Goal: Task Accomplishment & Management: Complete application form

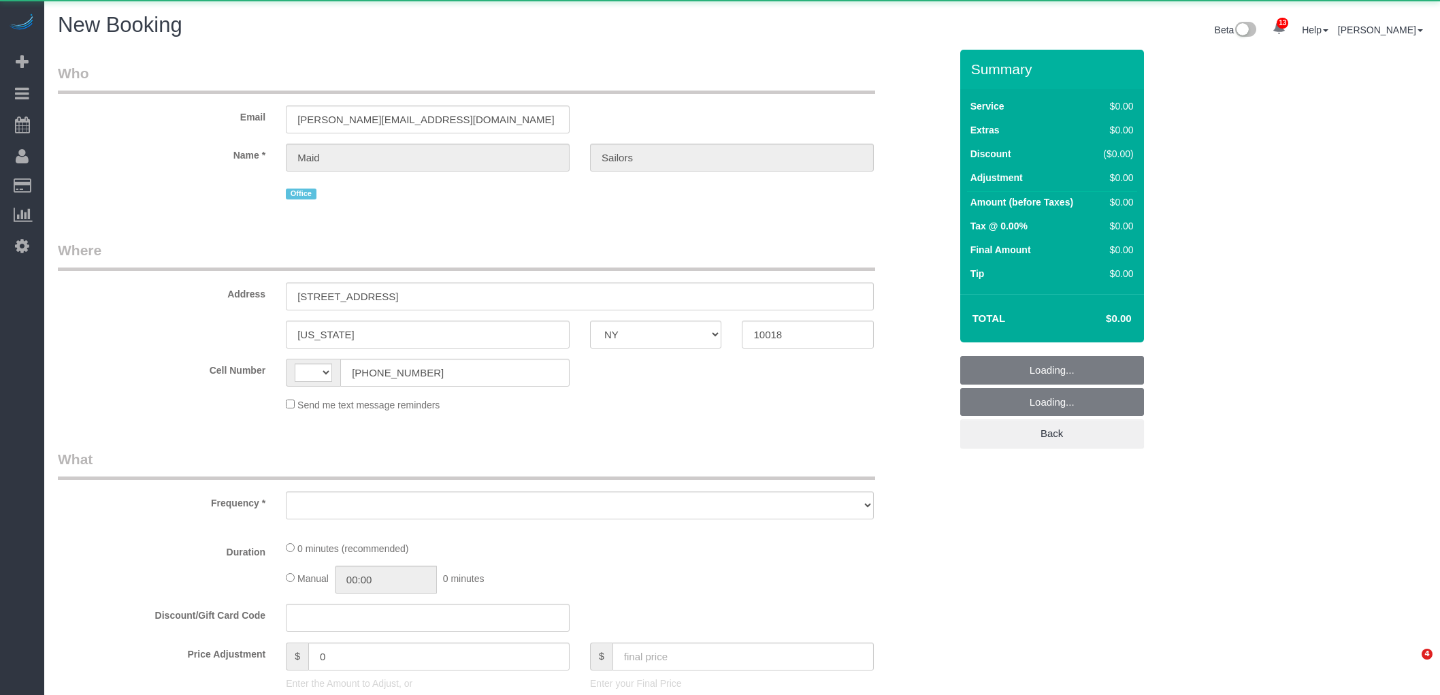
select select "NY"
select select "string:[GEOGRAPHIC_DATA]"
select select "number:89"
select select "number:90"
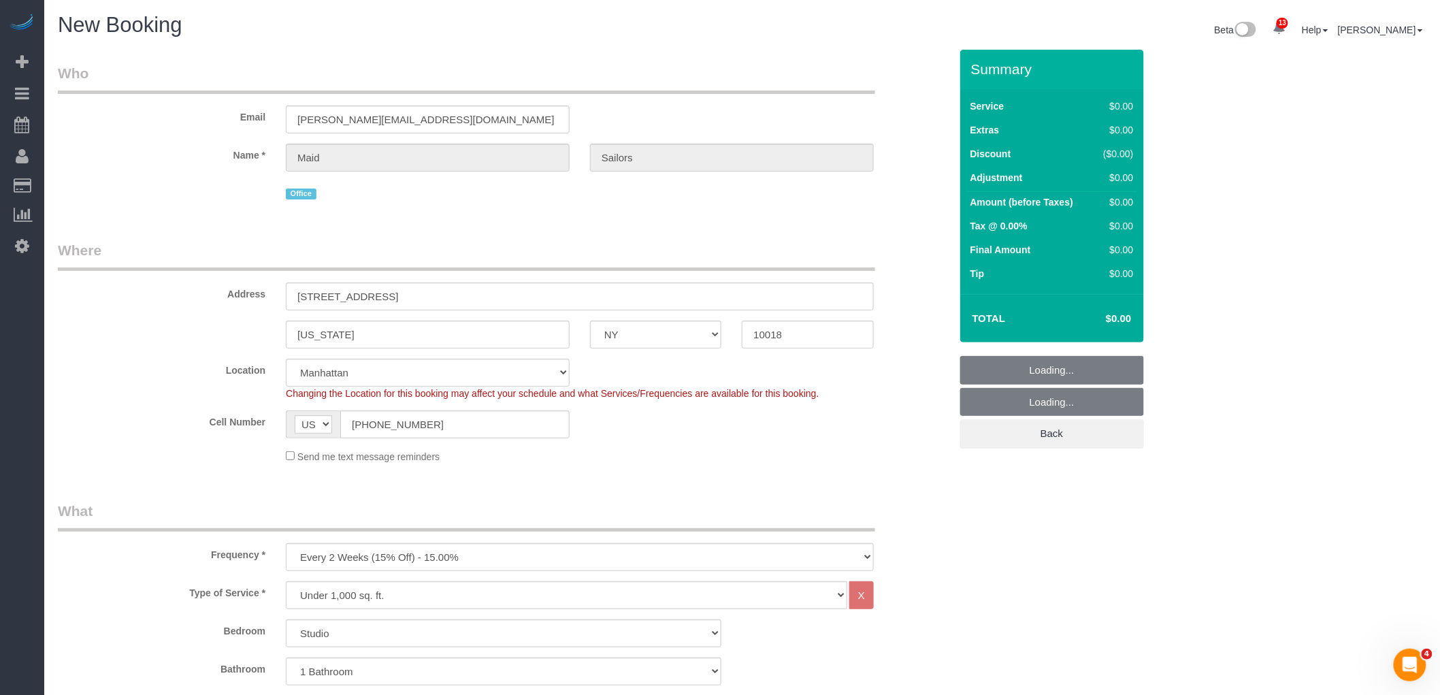
select select "object:5118"
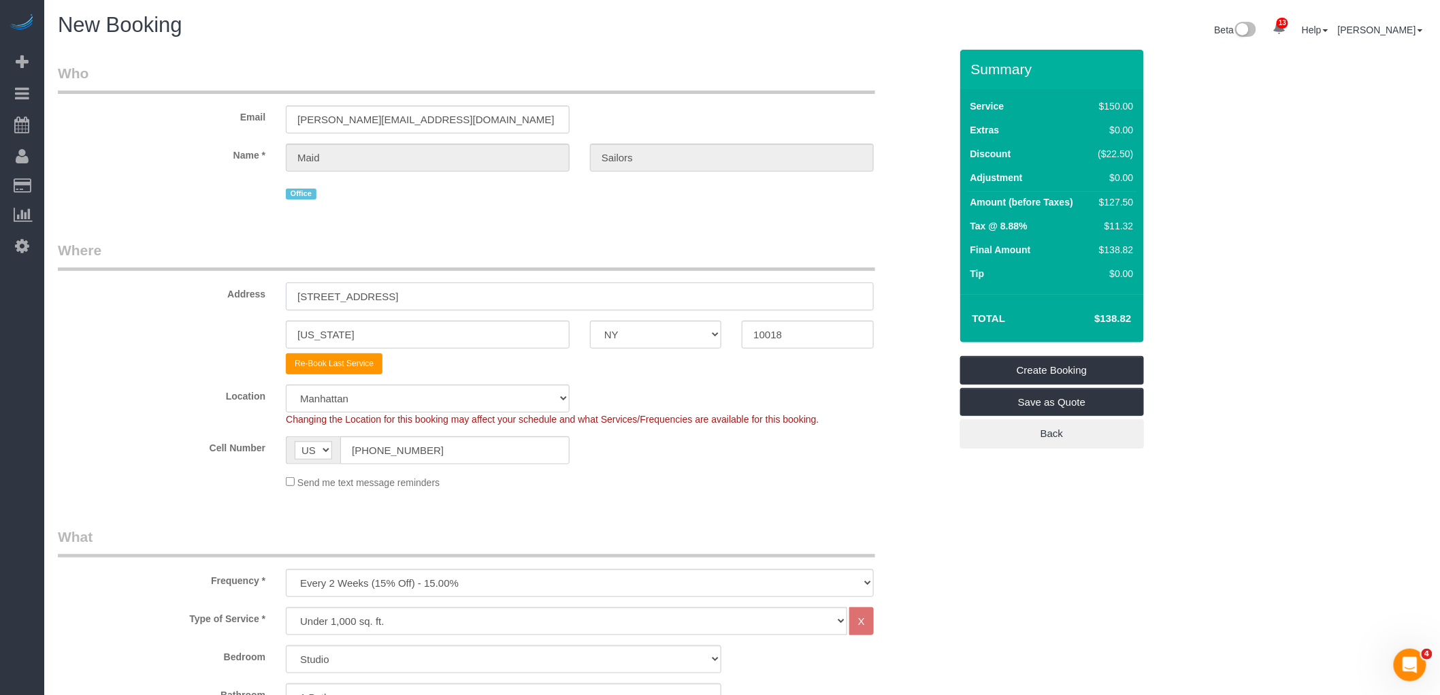
drag, startPoint x: 471, startPoint y: 288, endPoint x: 290, endPoint y: 330, distance: 185.9
click at [58, 321] on sui-booking-address "Address [STREET_ADDRESS] [US_STATE] AK AL AR AZ CA CO CT DC DE [GEOGRAPHIC_DATA…" at bounding box center [504, 307] width 892 height 134
paste input "[STREET_ADDRESS] 6B"
type input "[STREET_ADDRESS] 6B"
click at [648, 353] on sui-booking-address "Address [STREET_ADDRESS] 6B [US_STATE] AK AL AR AZ CA CO CT DC DE [GEOGRAPHIC_D…" at bounding box center [504, 307] width 892 height 134
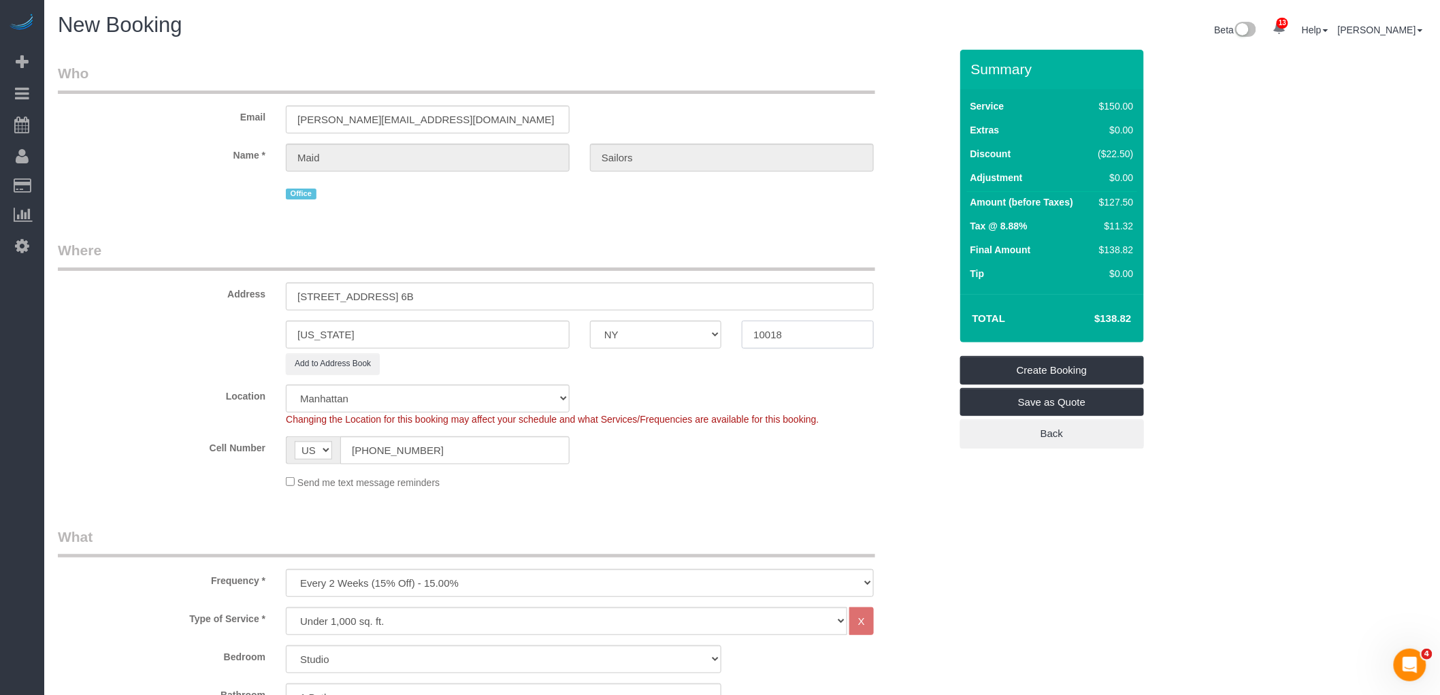
paste input "1206"
type input "11206"
click at [194, 340] on div "[US_STATE] AK AL AR AZ CA CO CT DC DE [GEOGRAPHIC_DATA] [GEOGRAPHIC_DATA] HI IA…" at bounding box center [504, 335] width 913 height 28
paste input "[GEOGRAPHIC_DATA]"
type input "[GEOGRAPHIC_DATA]"
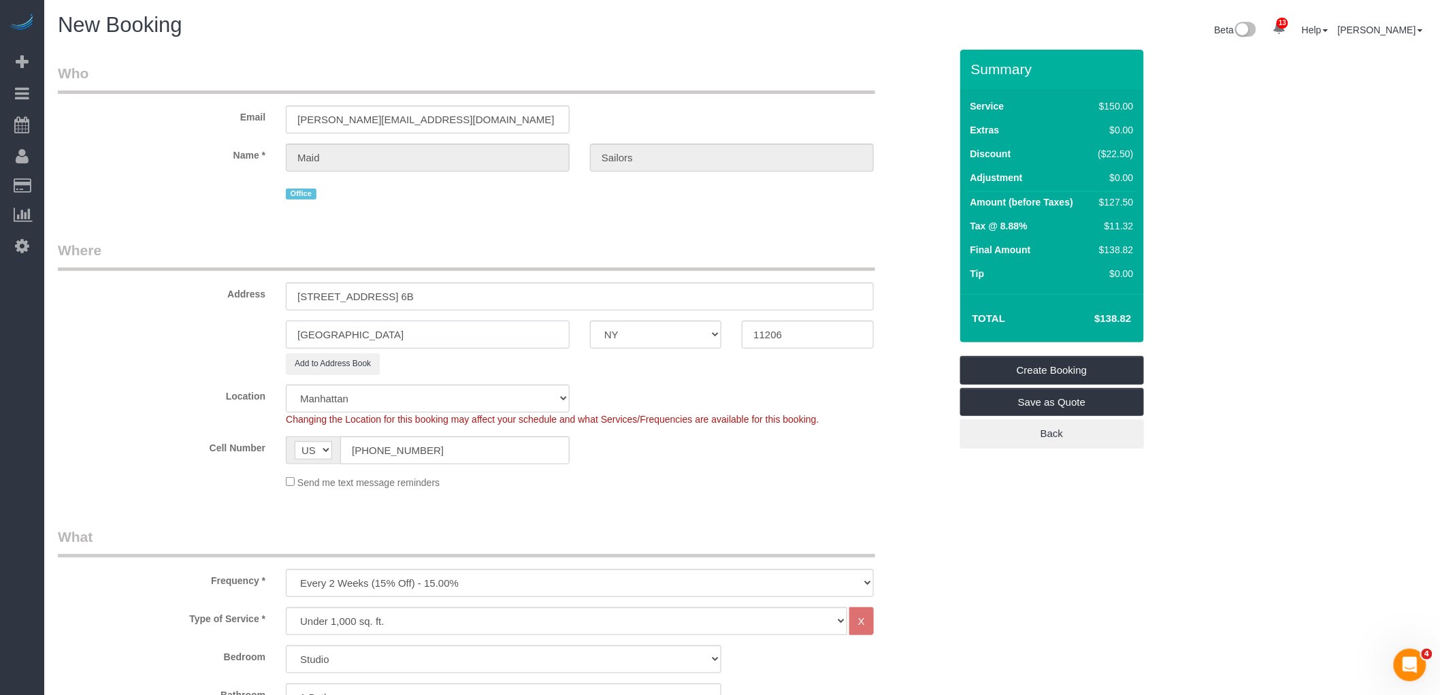
select select "6"
select select "object:5162"
type input "[GEOGRAPHIC_DATA]"
click at [717, 261] on legend "Where" at bounding box center [467, 255] width 818 height 31
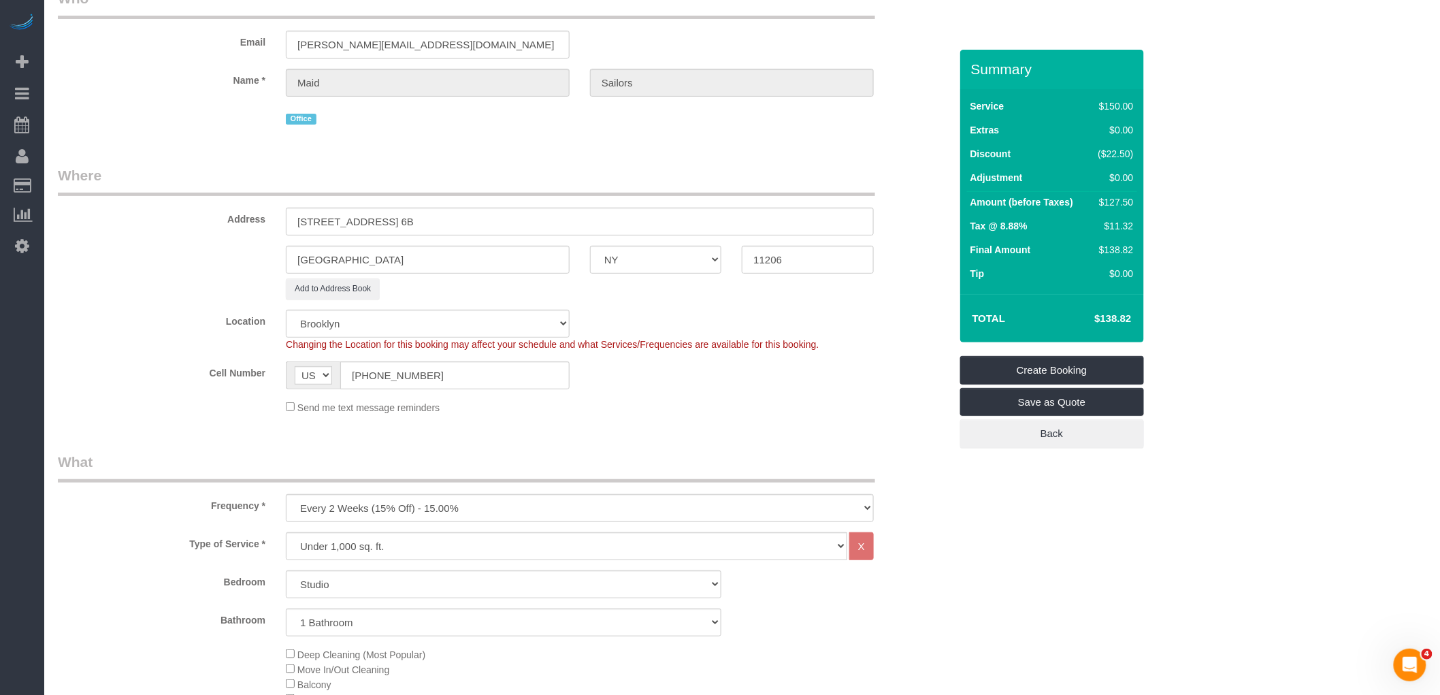
scroll to position [76, 0]
drag, startPoint x: 871, startPoint y: 429, endPoint x: 843, endPoint y: 441, distance: 31.1
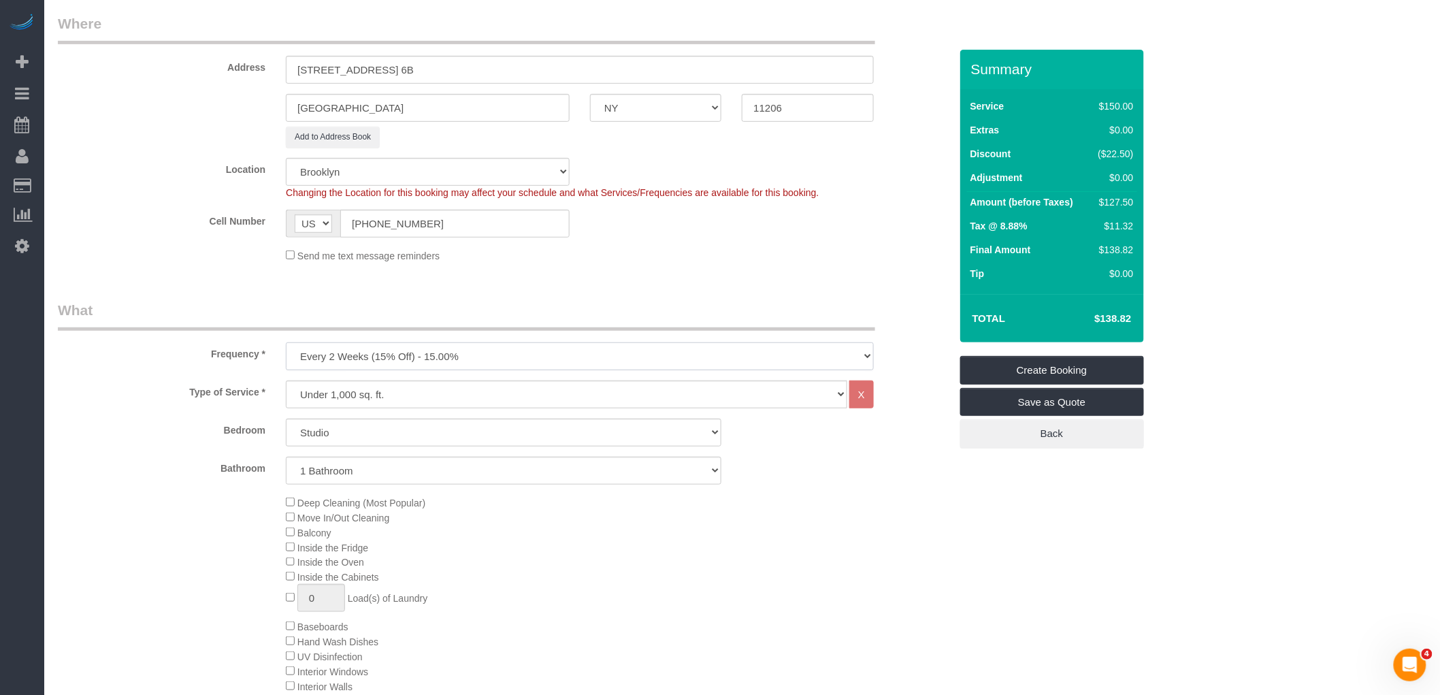
click at [542, 364] on select "One Time Weekly (20% Off) - 20.00% Every 2 Weeks (15% Off) - 15.00% Every 4 Wee…" at bounding box center [580, 356] width 588 height 28
select select "object:5163"
click at [286, 344] on select "One Time Weekly (20% Off) - 20.00% Every 2 Weeks (15% Off) - 15.00% Every 4 Wee…" at bounding box center [580, 356] width 588 height 28
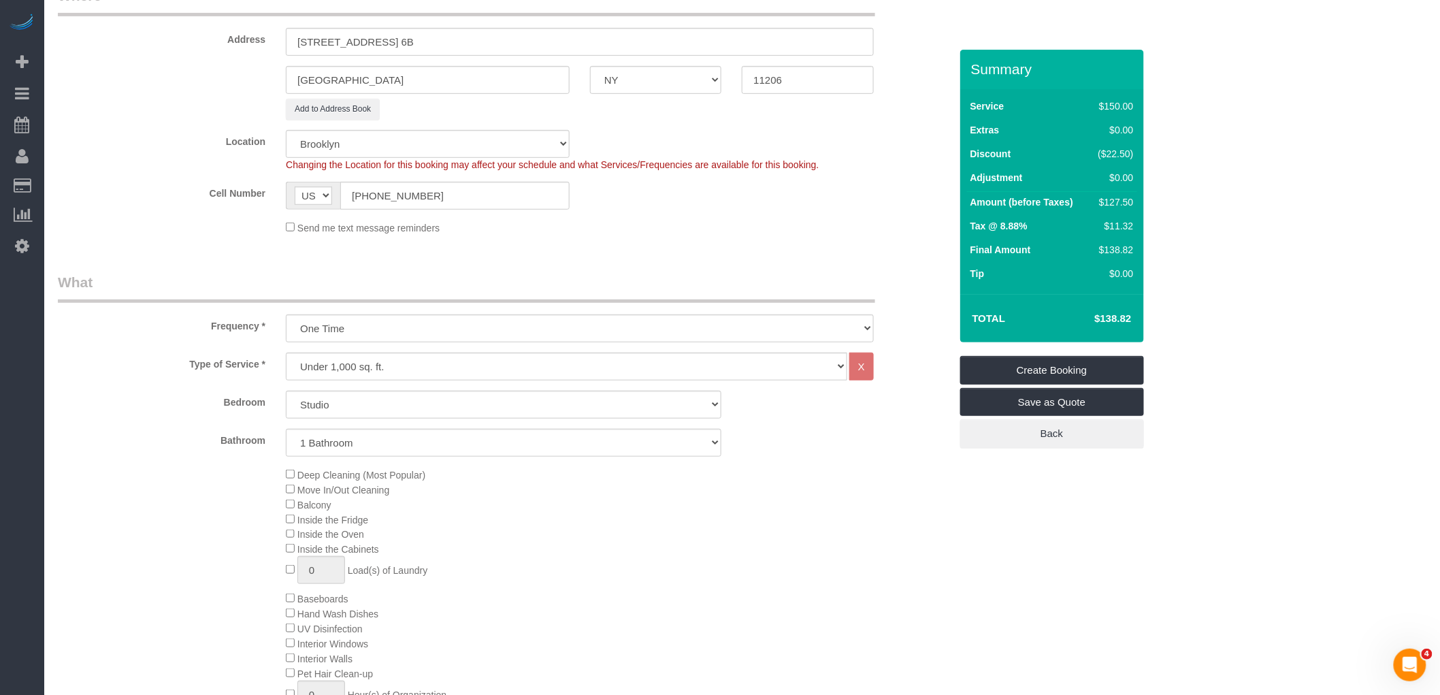
scroll to position [302, 0]
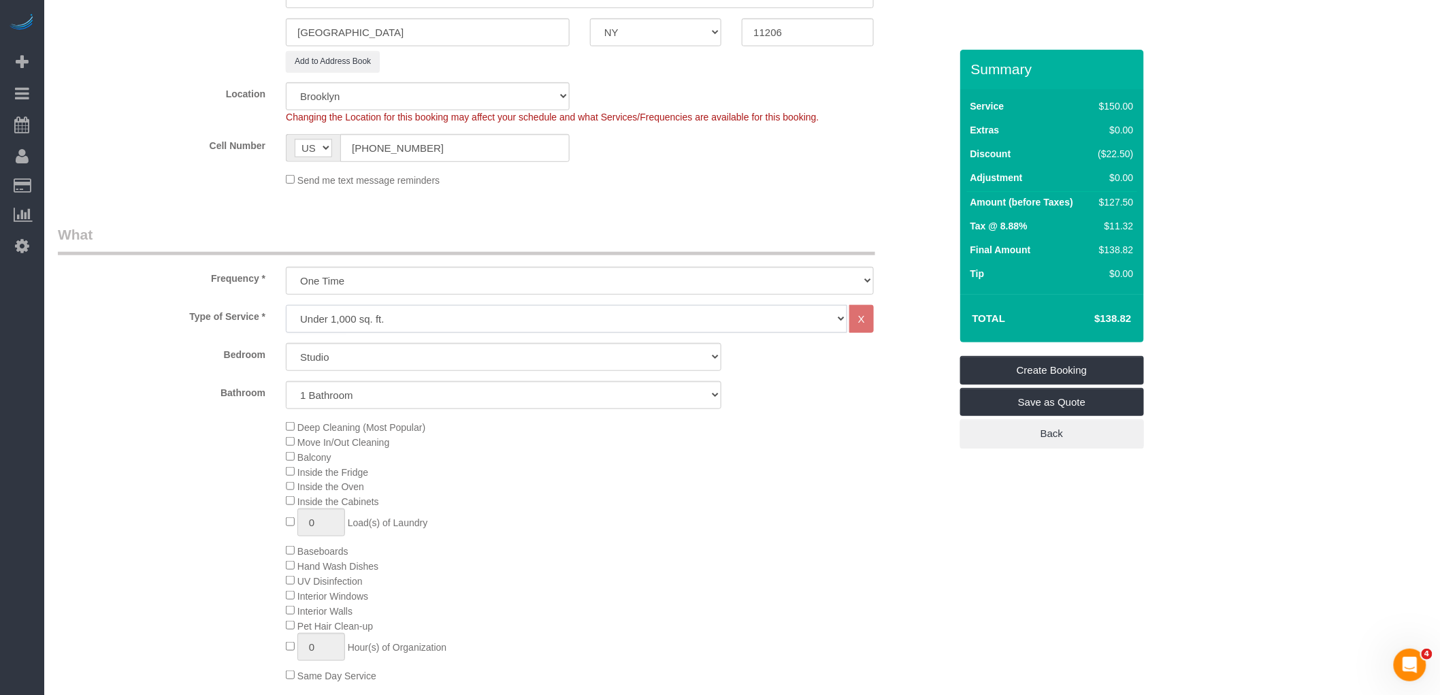
click at [508, 317] on select "Under 1,000 sq. ft. 1,001 - 1,500 sq. ft. 1,500+ sq. ft. Custom Cleaning Office…" at bounding box center [567, 319] width 562 height 28
select select "217"
click at [286, 307] on select "Under 1,000 sq. ft. 1,001 - 1,500 sq. ft. 1,500+ sq. ft. Custom Cleaning Office…" at bounding box center [567, 319] width 562 height 28
select select "1"
select select "60"
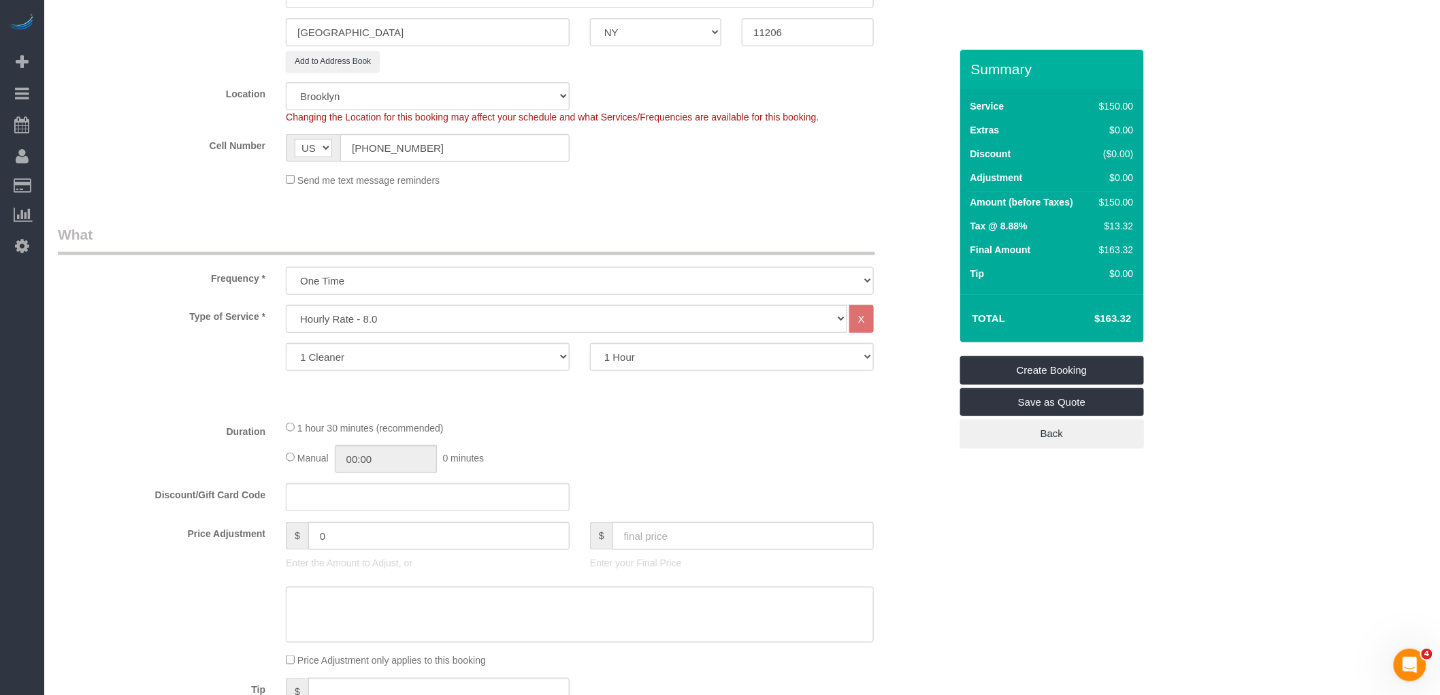
click at [788, 445] on div "1 hour 30 minutes (recommended) Manual 00:00 0 minutes" at bounding box center [580, 446] width 609 height 53
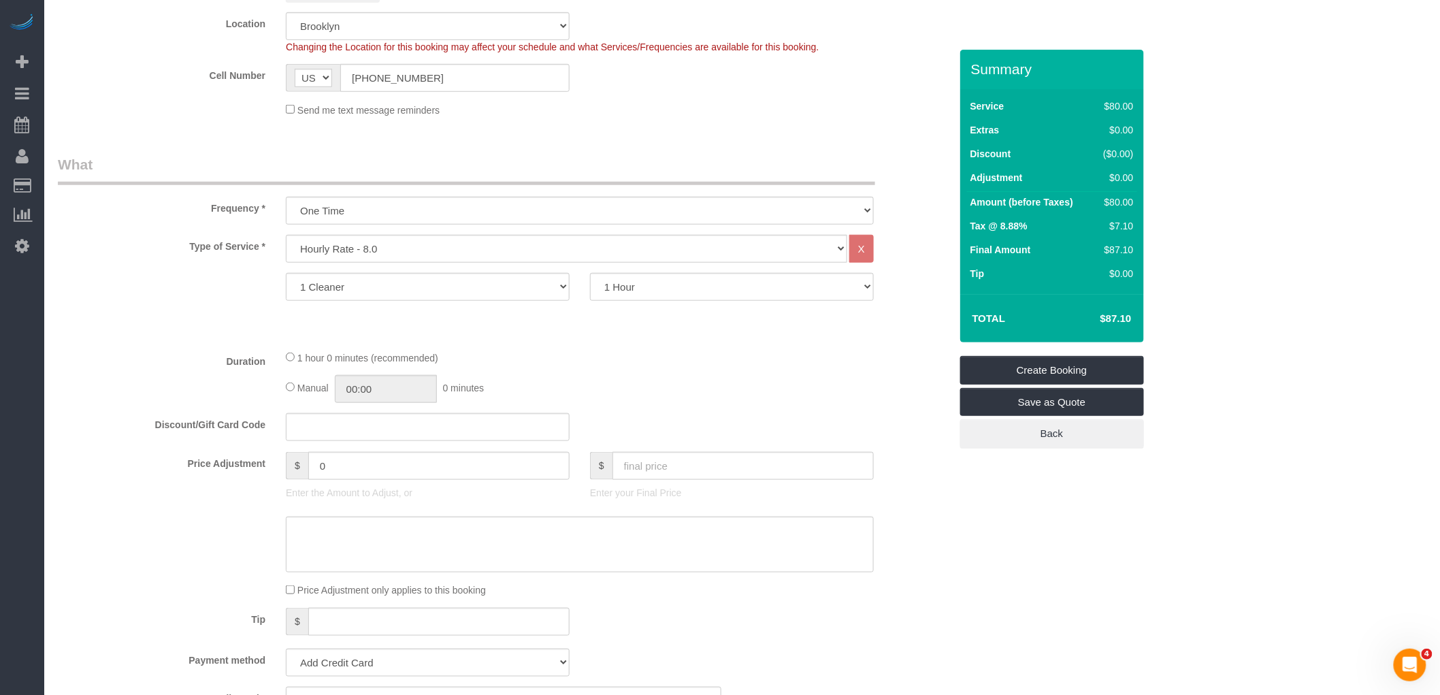
scroll to position [453, 0]
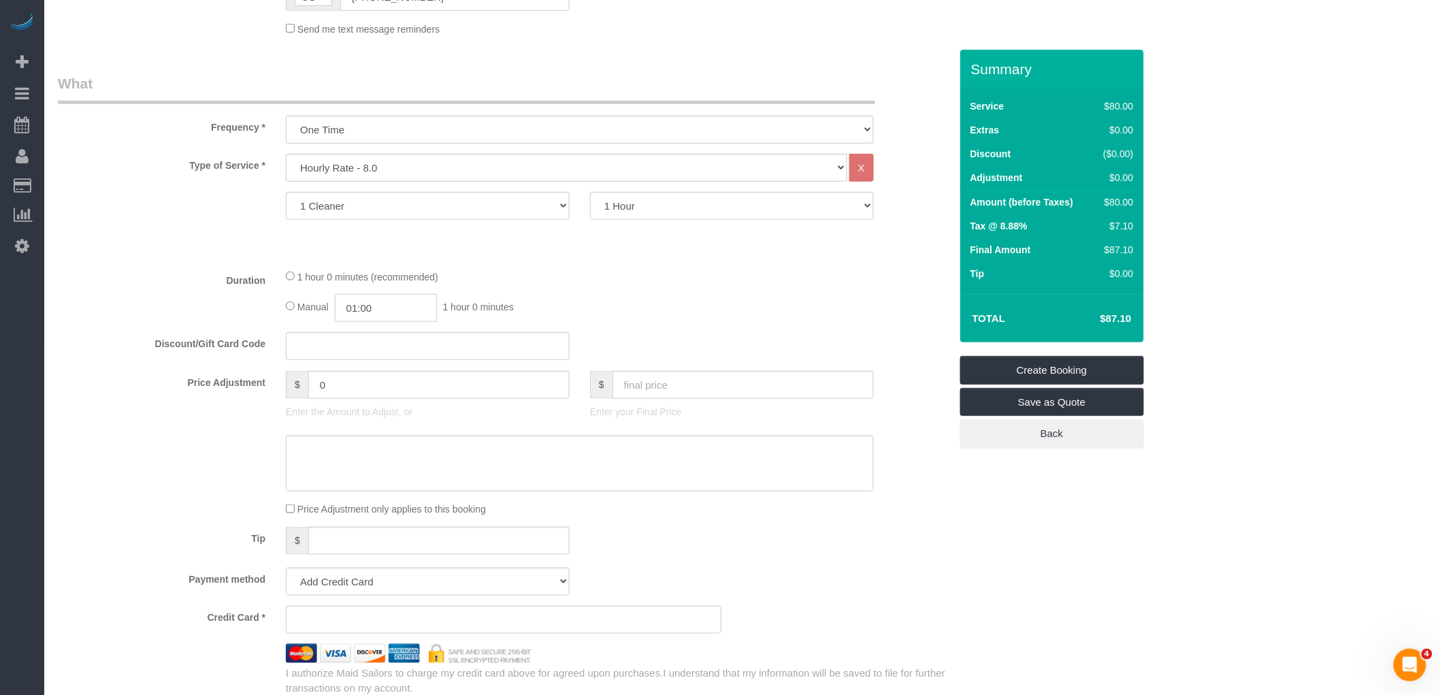
click at [379, 320] on input "01:00" at bounding box center [386, 308] width 102 height 28
type input "00:30"
click at [370, 334] on li "00:30" at bounding box center [371, 336] width 61 height 18
click at [642, 287] on div "1 hour 0 minutes (recommended) Manual 00:30 30 minutes" at bounding box center [580, 295] width 609 height 53
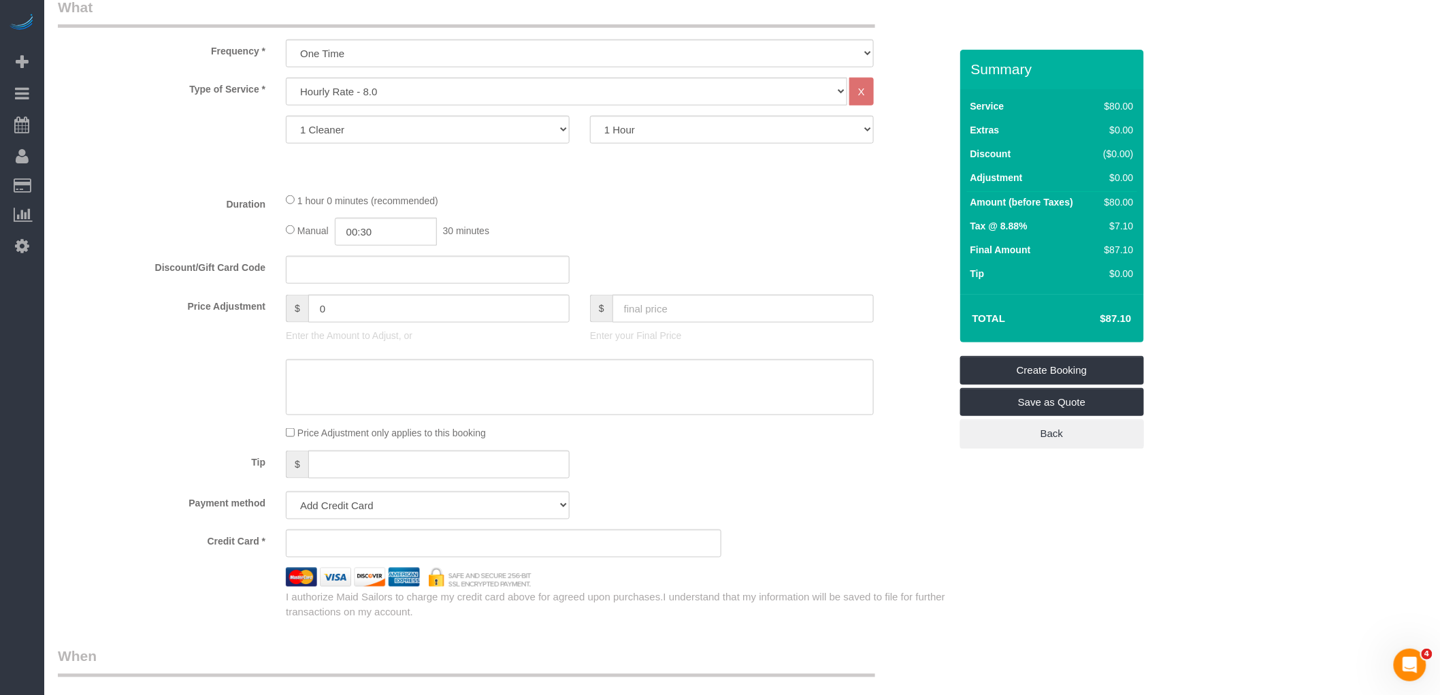
scroll to position [681, 0]
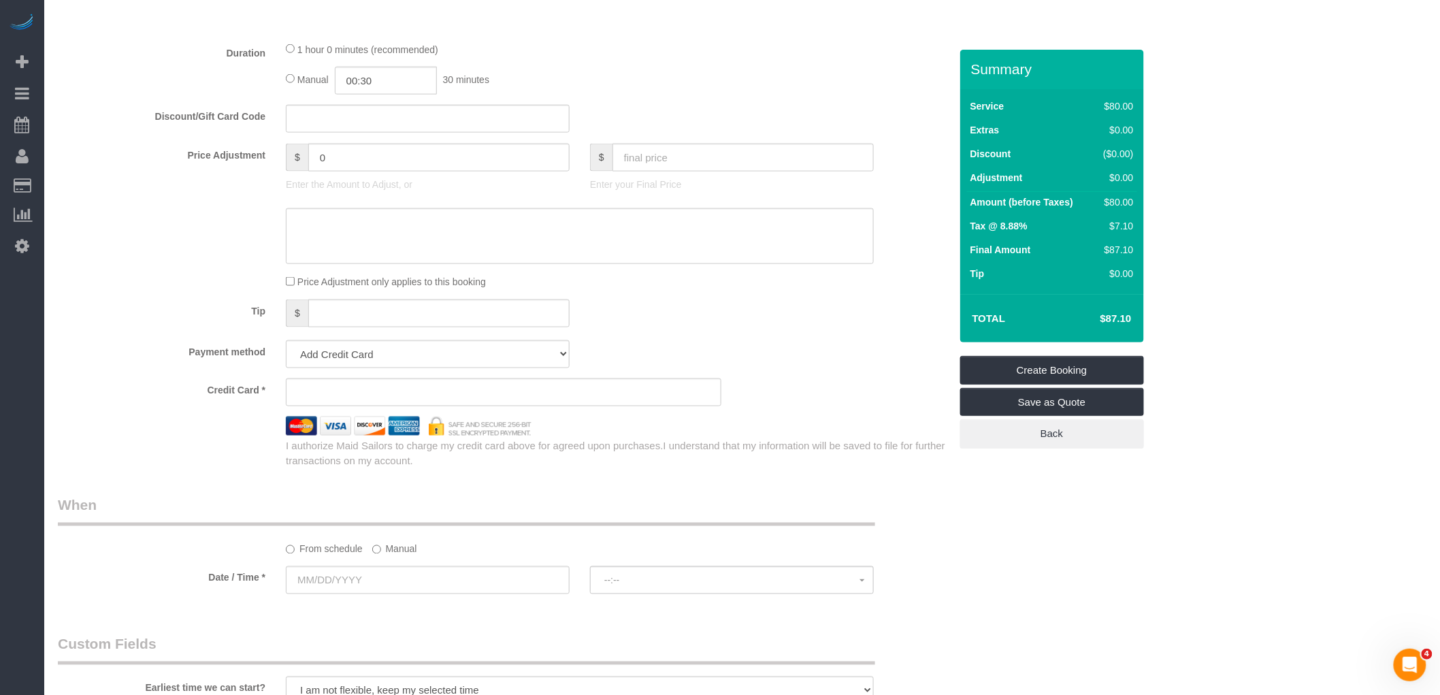
click at [645, 90] on div "Manual 00:30 30 minutes" at bounding box center [580, 81] width 588 height 28
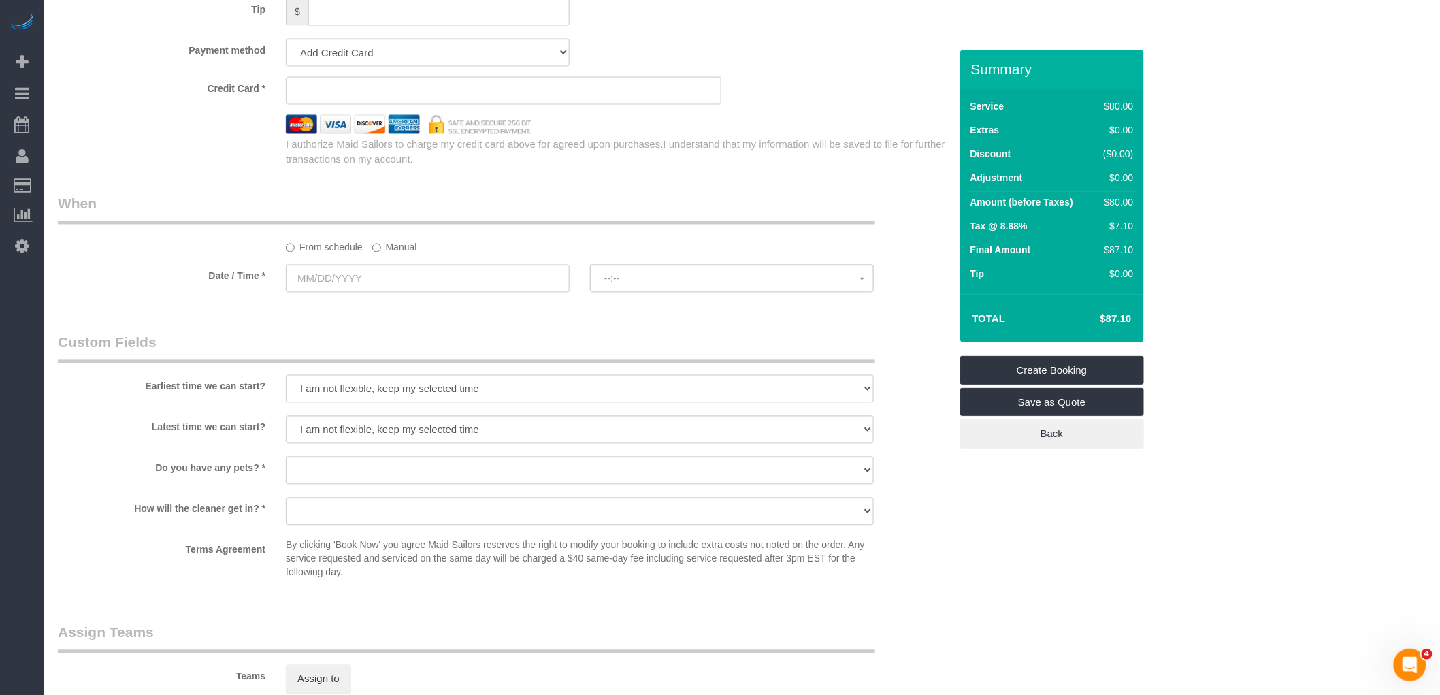
scroll to position [756, 0]
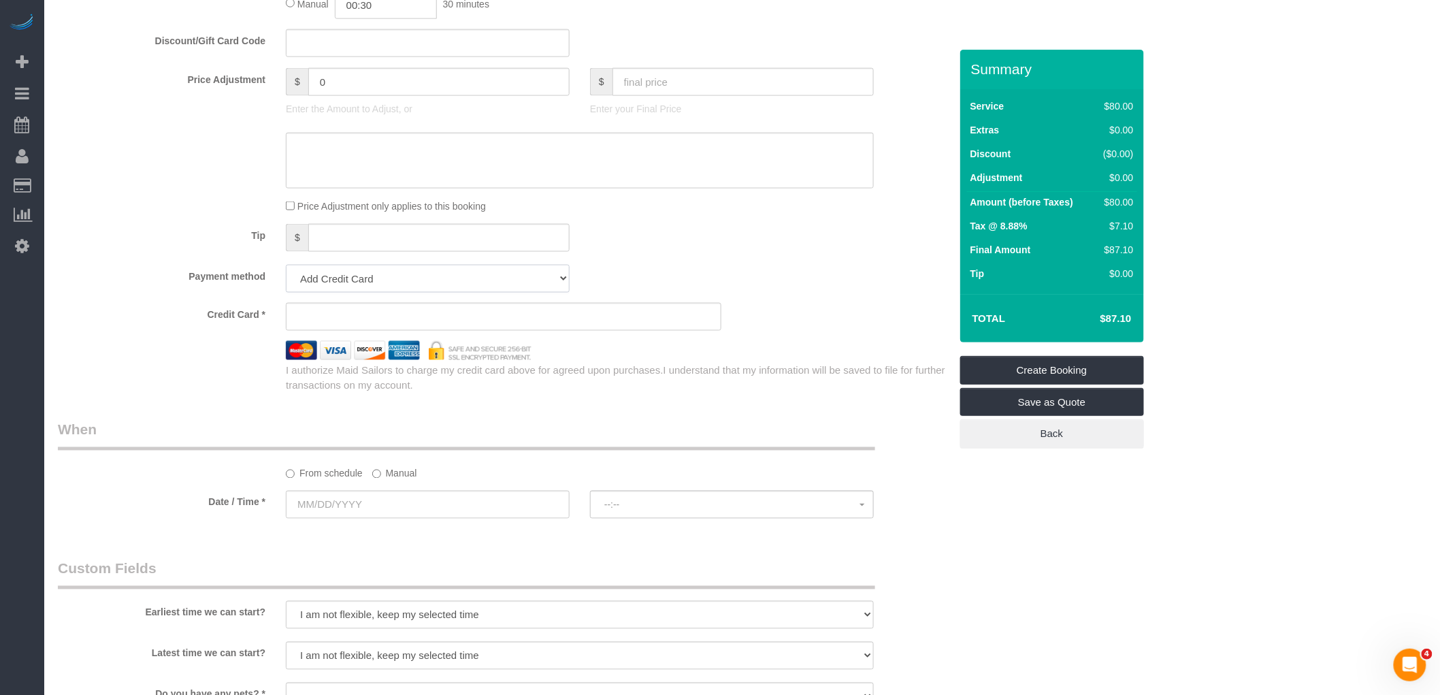
click at [432, 280] on select "Add Credit Card Cash Check Paypal" at bounding box center [428, 279] width 284 height 28
select select "string:cash"
click at [286, 269] on select "Add Credit Card Cash Check Paypal" at bounding box center [428, 279] width 284 height 28
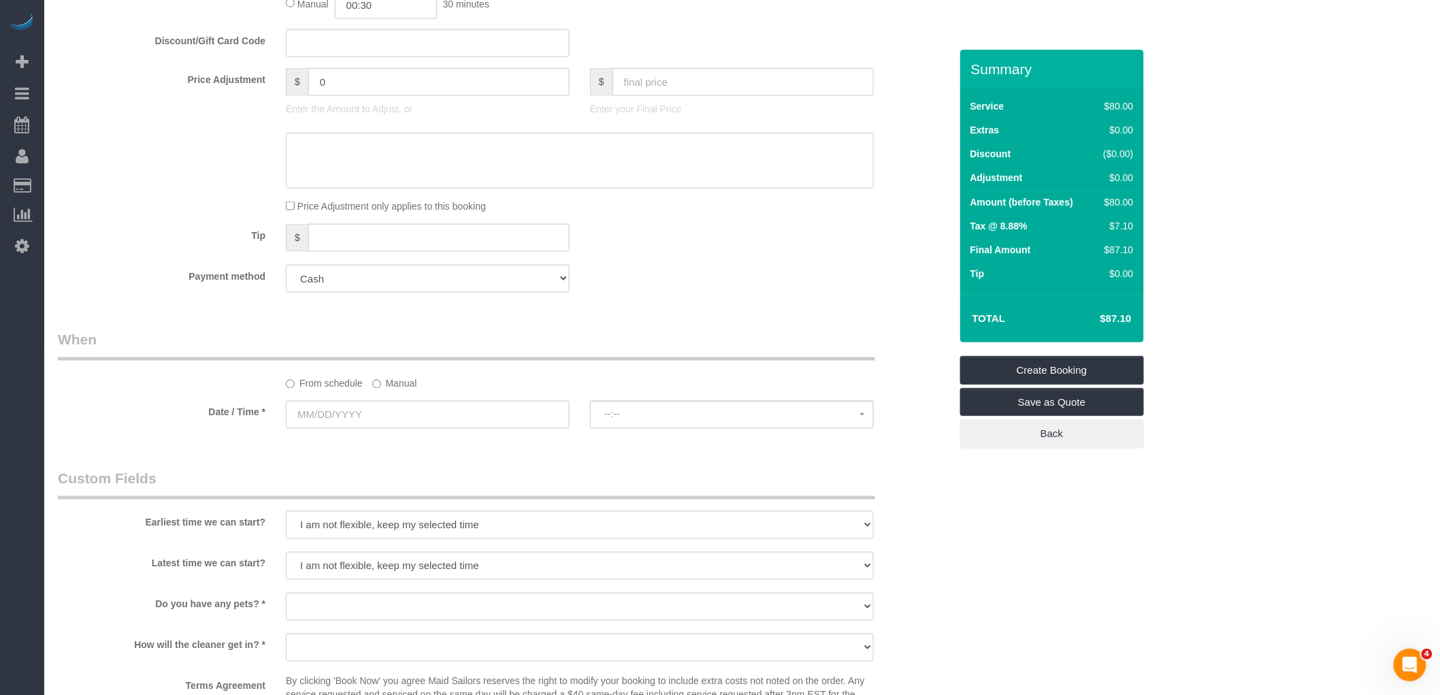
click at [704, 233] on div "Tip $" at bounding box center [504, 239] width 913 height 31
click at [408, 386] on label "Manual" at bounding box center [394, 381] width 45 height 18
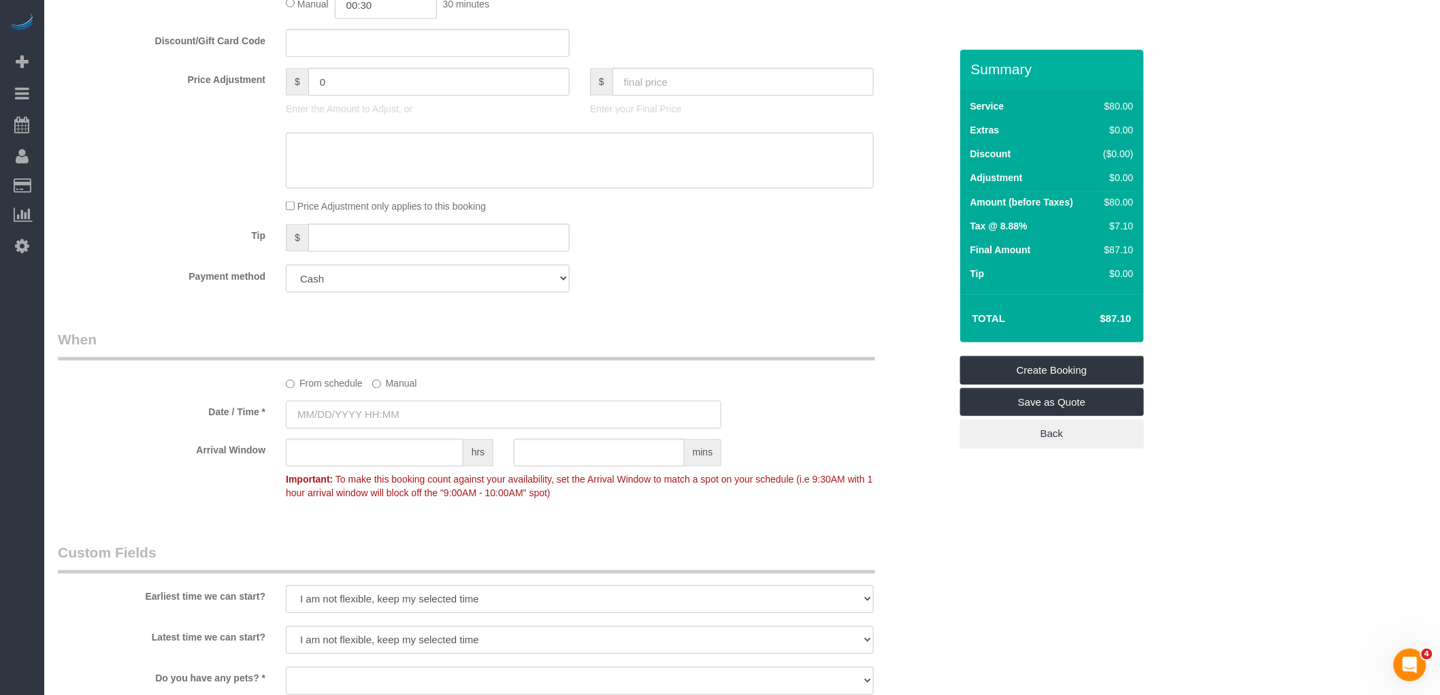
click at [487, 429] on input "text" at bounding box center [504, 415] width 436 height 28
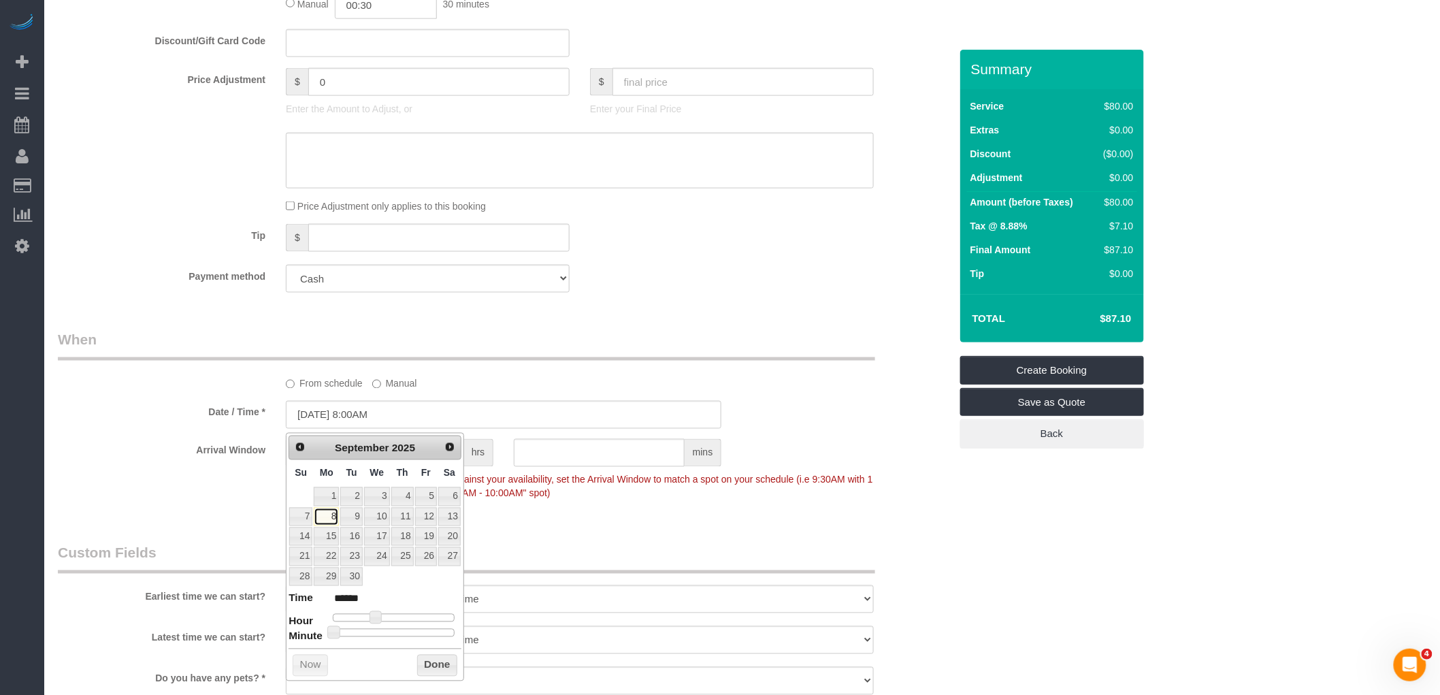
click at [329, 514] on link "8" at bounding box center [326, 517] width 25 height 18
type input "[DATE] 2:00PM"
type input "******"
click at [404, 615] on div at bounding box center [394, 618] width 122 height 8
type input "[DATE] 3:00PM"
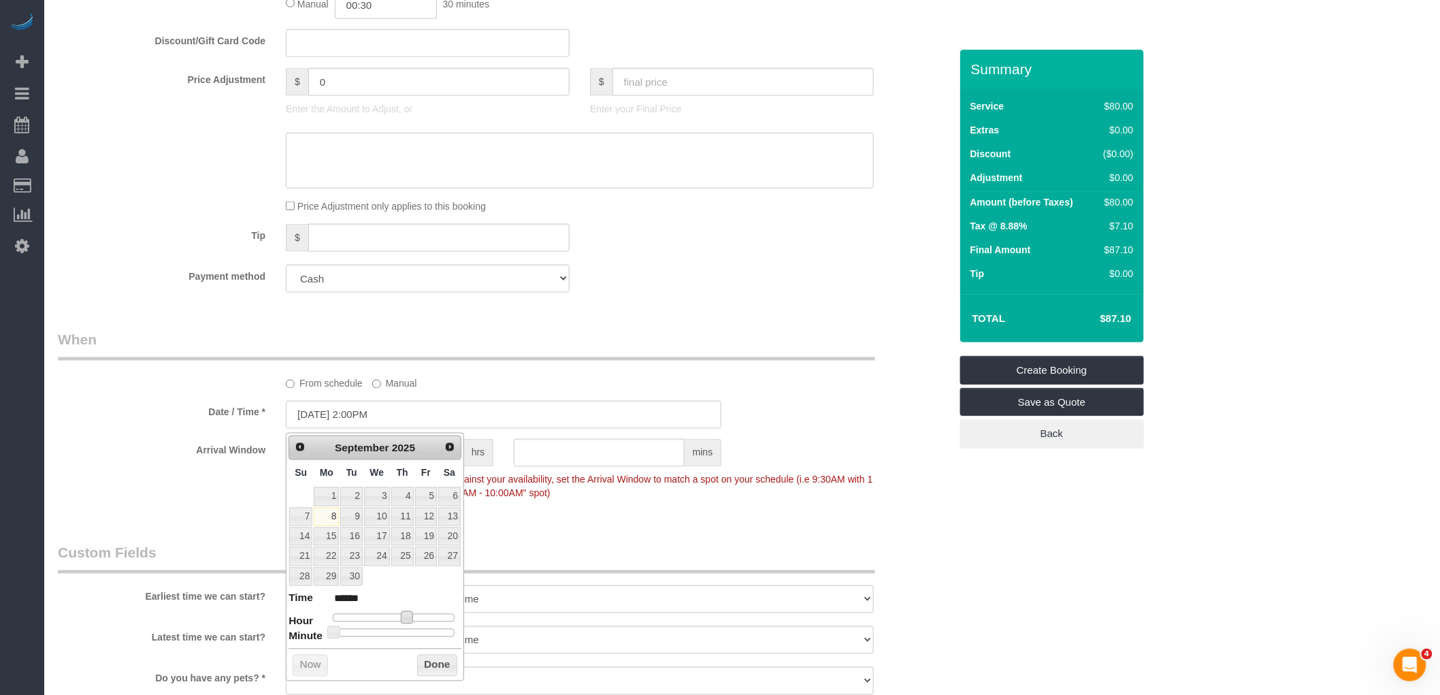
type input "******"
type input "[DATE] 4:00PM"
type input "******"
type input "[DATE] 5:00PM"
type input "******"
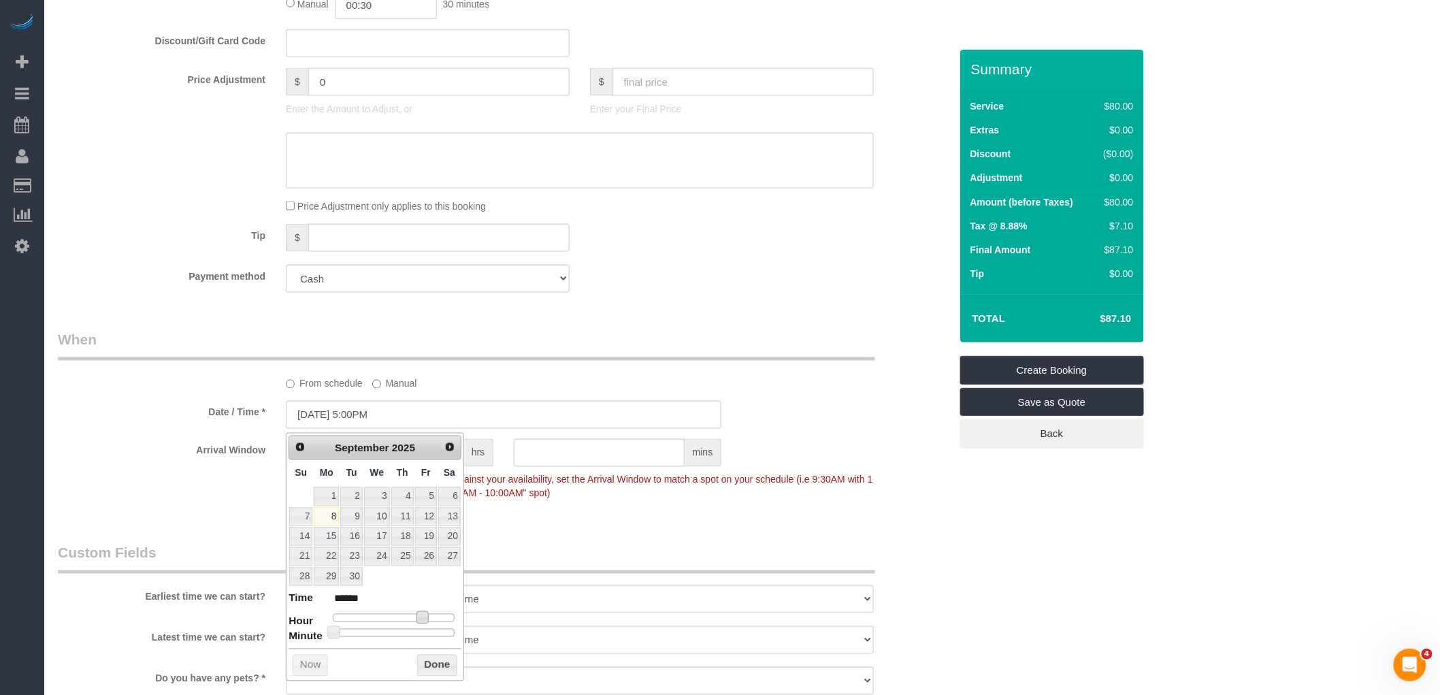
type input "[DATE] 6:00PM"
type input "******"
type input "[DATE] 7:00PM"
type input "******"
click at [433, 668] on button "Done" at bounding box center [437, 666] width 40 height 22
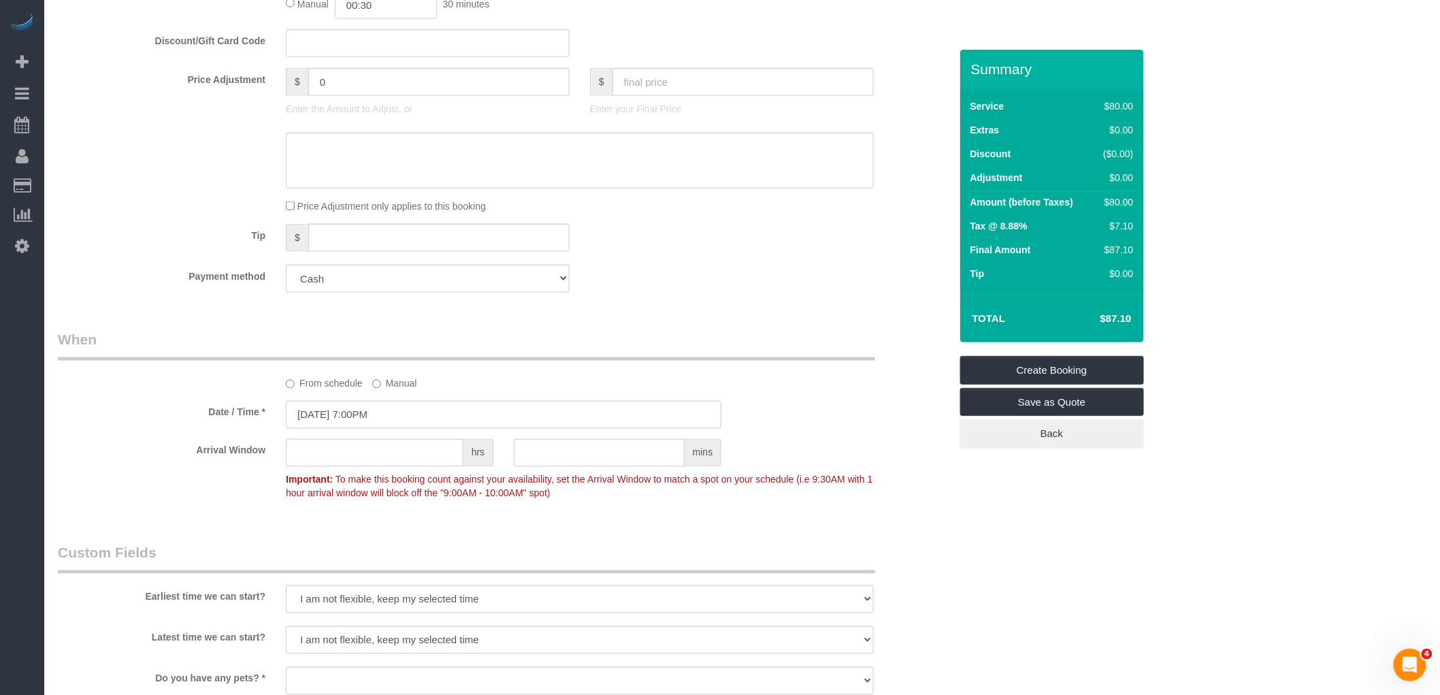
click at [658, 526] on div "Who Email [PERSON_NAME][EMAIL_ADDRESS][DOMAIN_NAME] Name * Maid Sailors Office …" at bounding box center [504, 270] width 913 height 1955
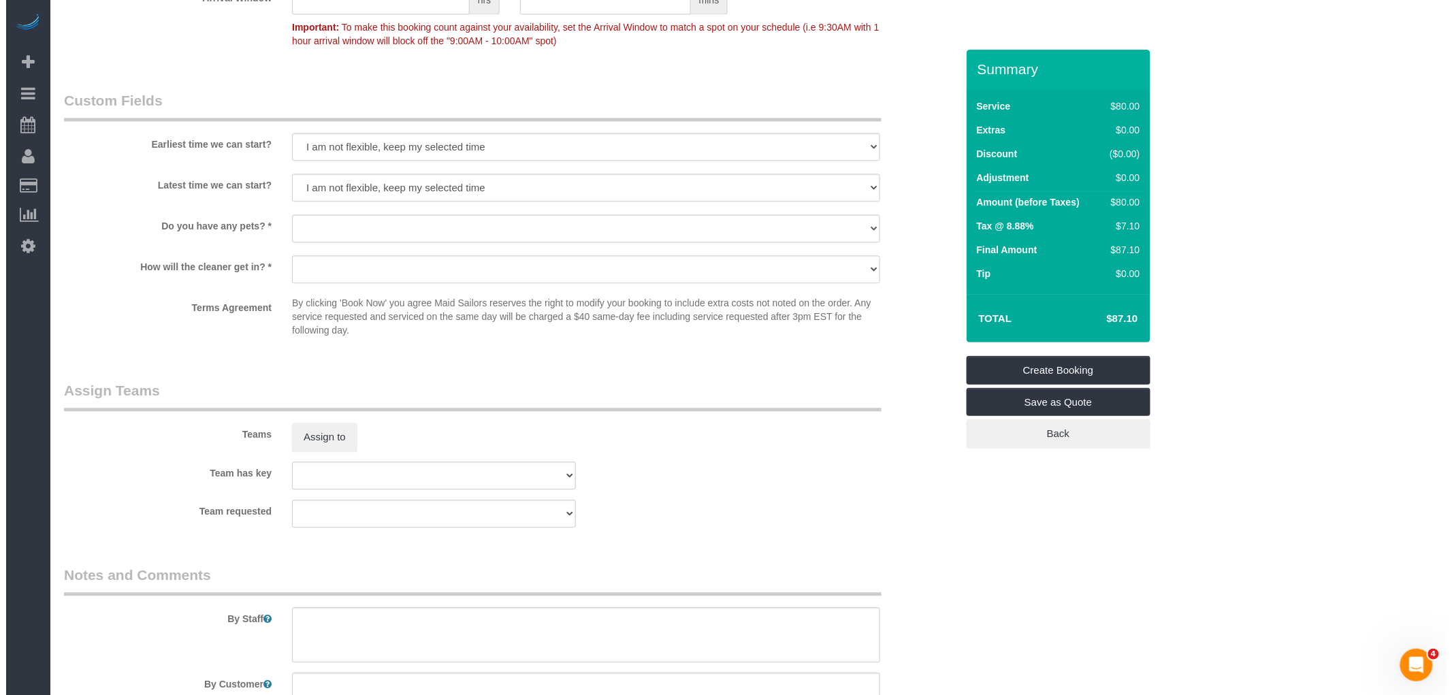
scroll to position [1210, 0]
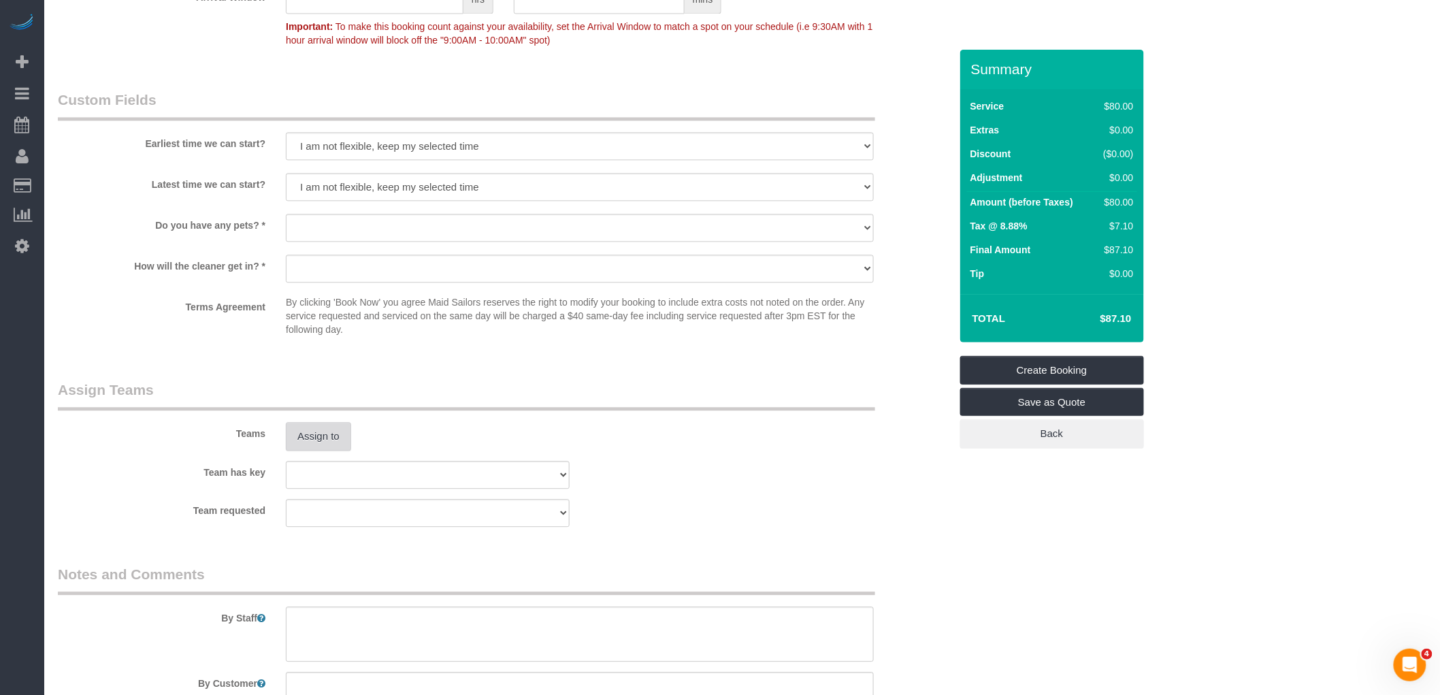
click at [319, 430] on button "Assign to" at bounding box center [318, 436] width 65 height 29
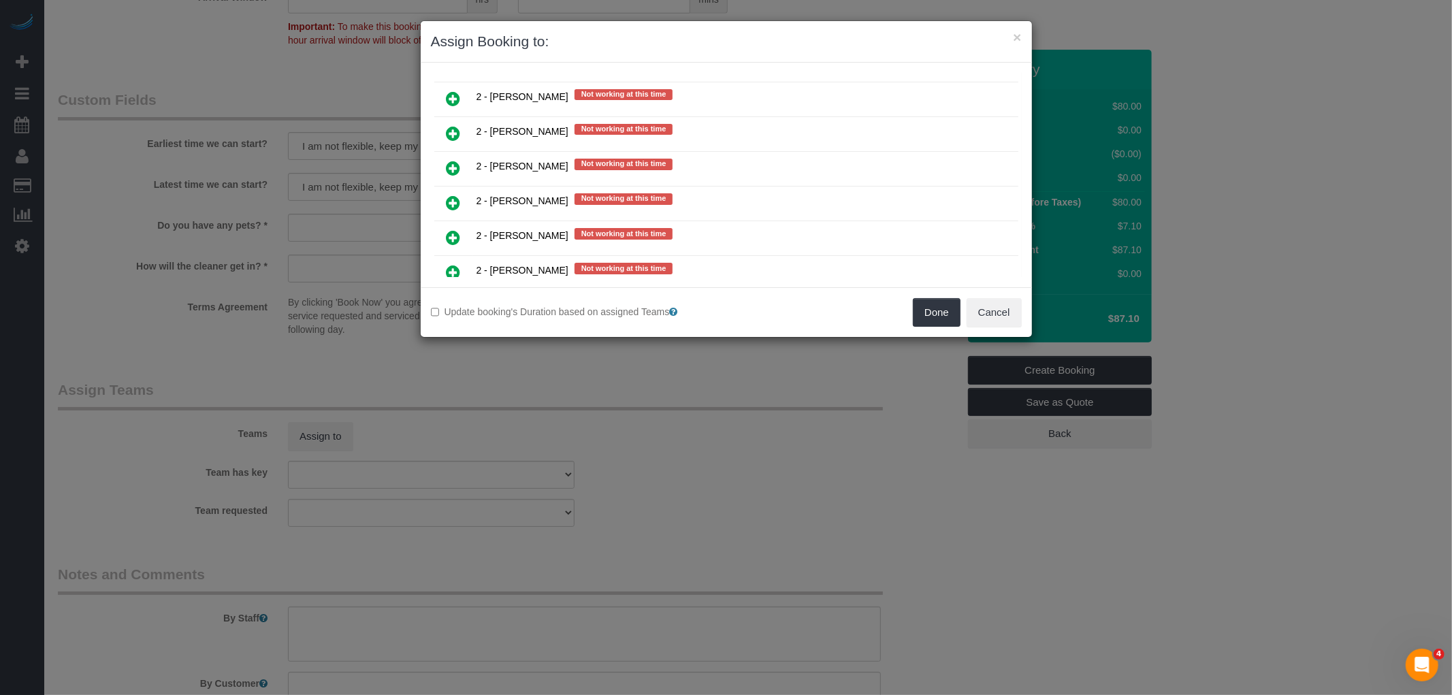
scroll to position [1588, 0]
click at [452, 265] on icon at bounding box center [454, 273] width 14 height 16
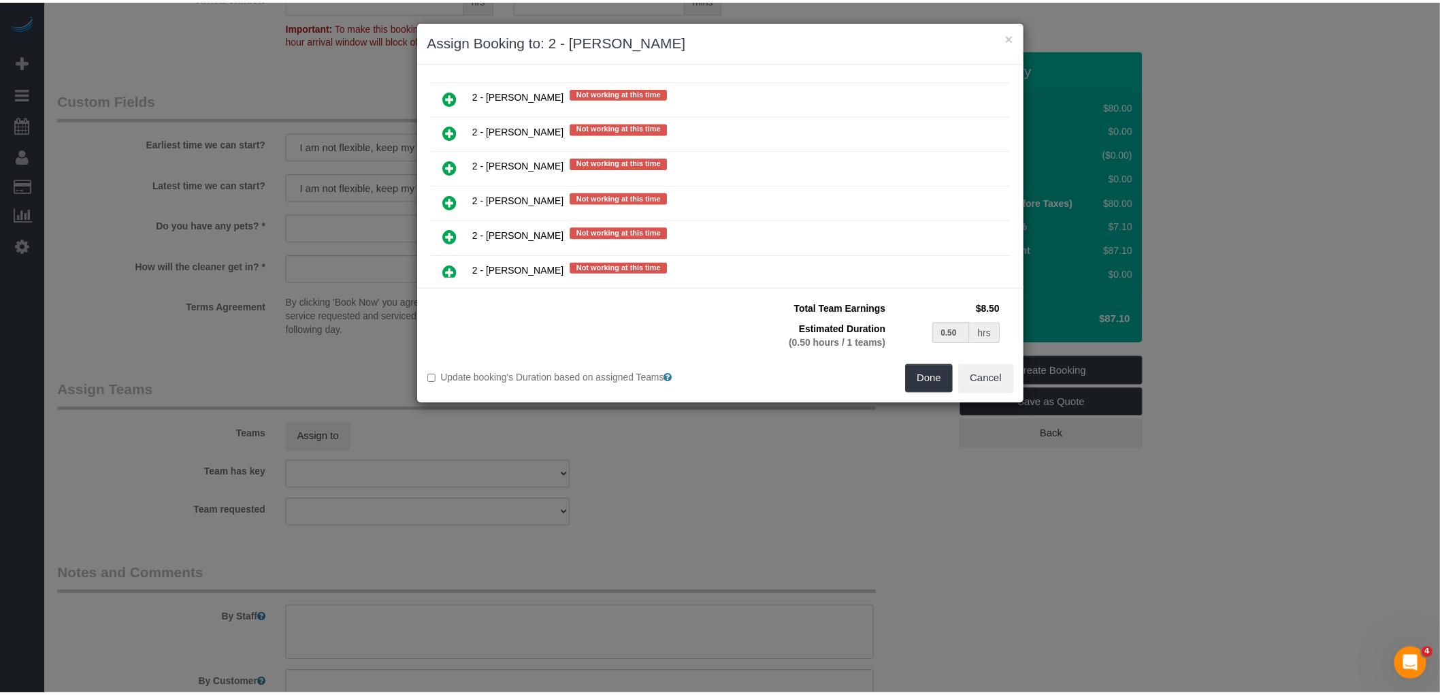
scroll to position [1620, 0]
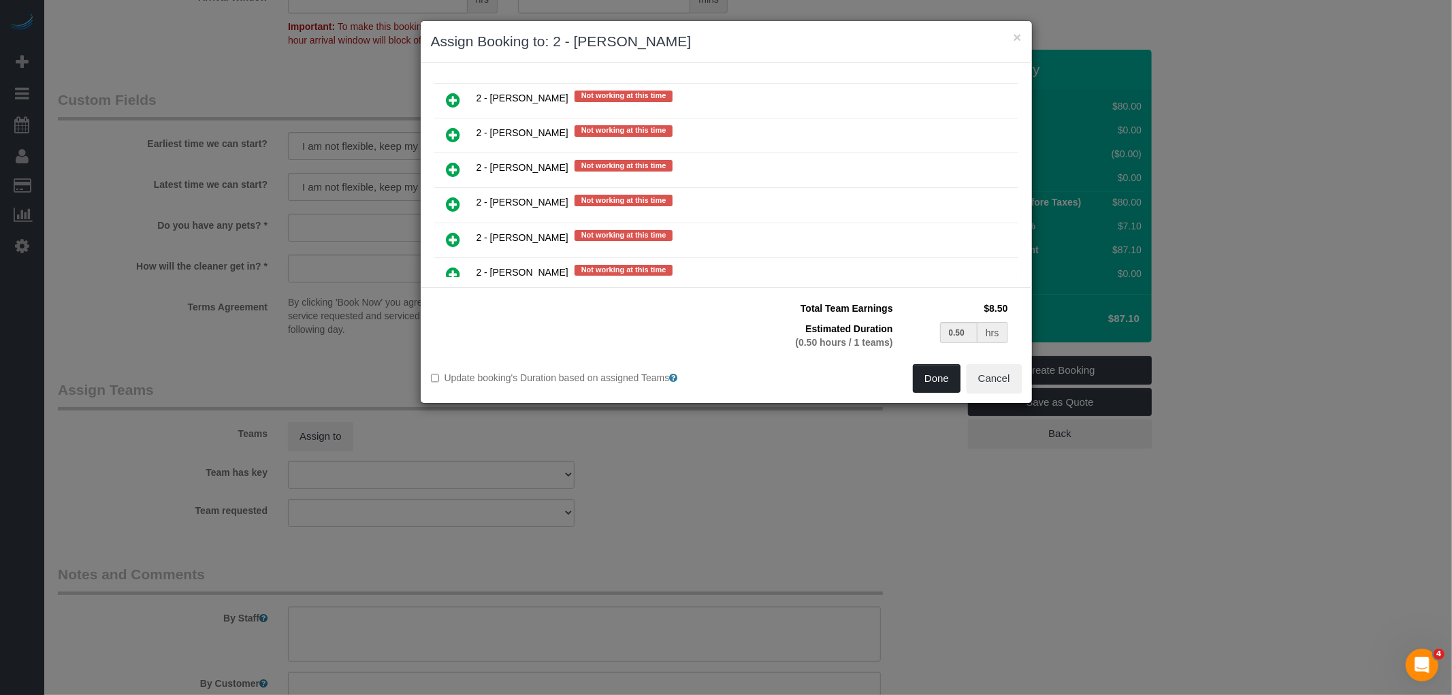
click at [922, 380] on button "Done" at bounding box center [937, 378] width 48 height 29
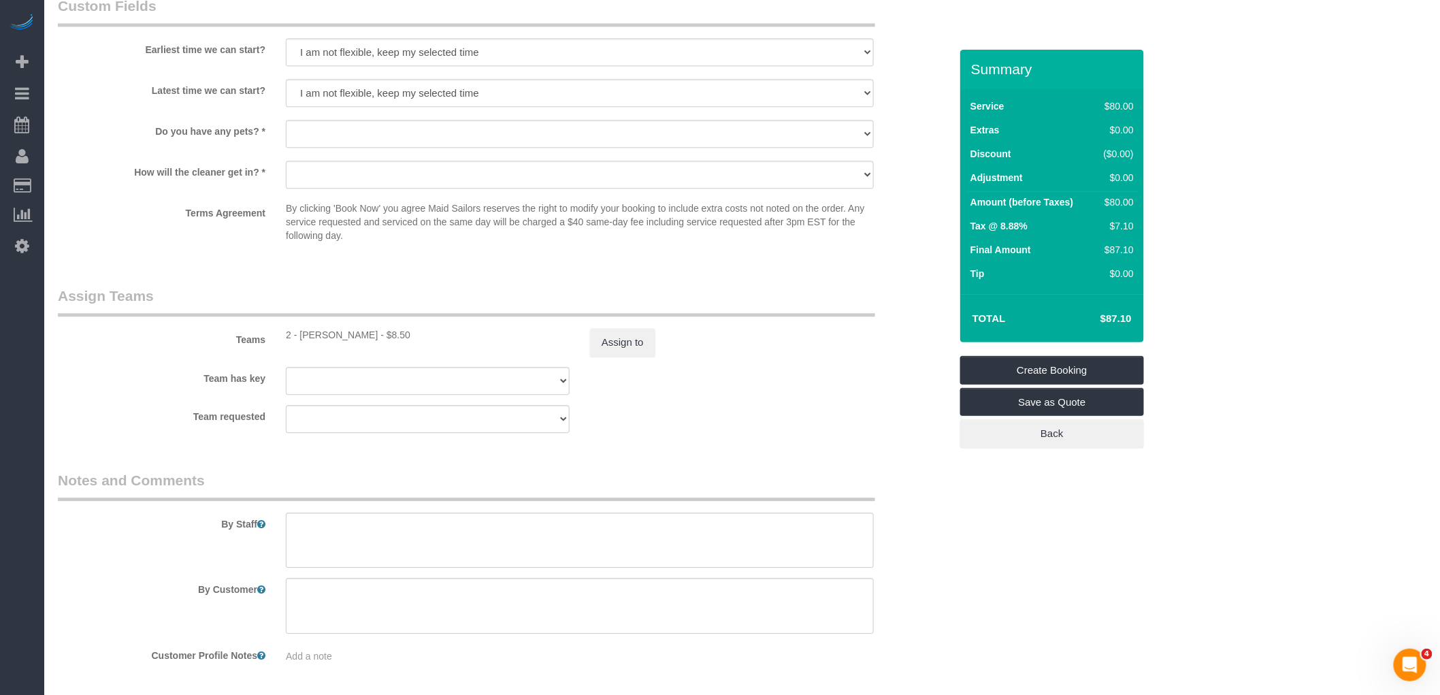
scroll to position [1360, 0]
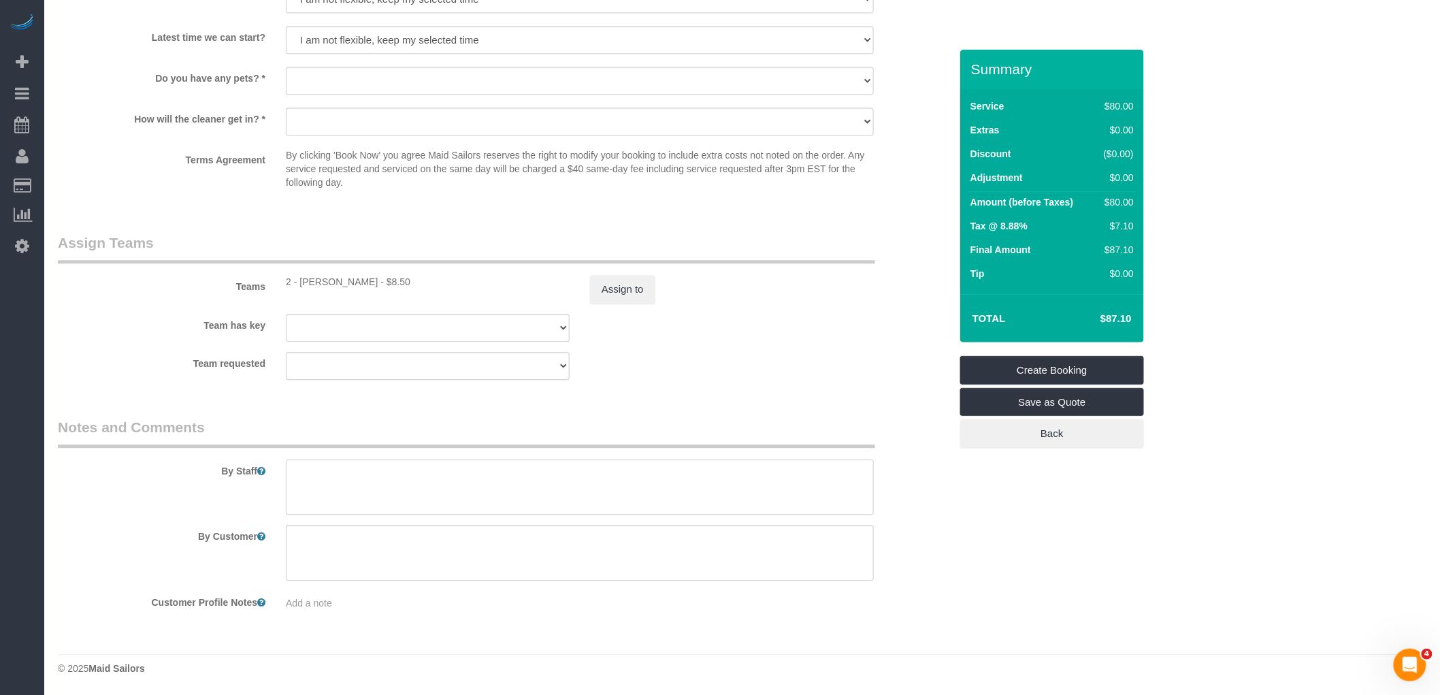
click at [513, 487] on textarea at bounding box center [580, 487] width 588 height 56
type textarea "d"
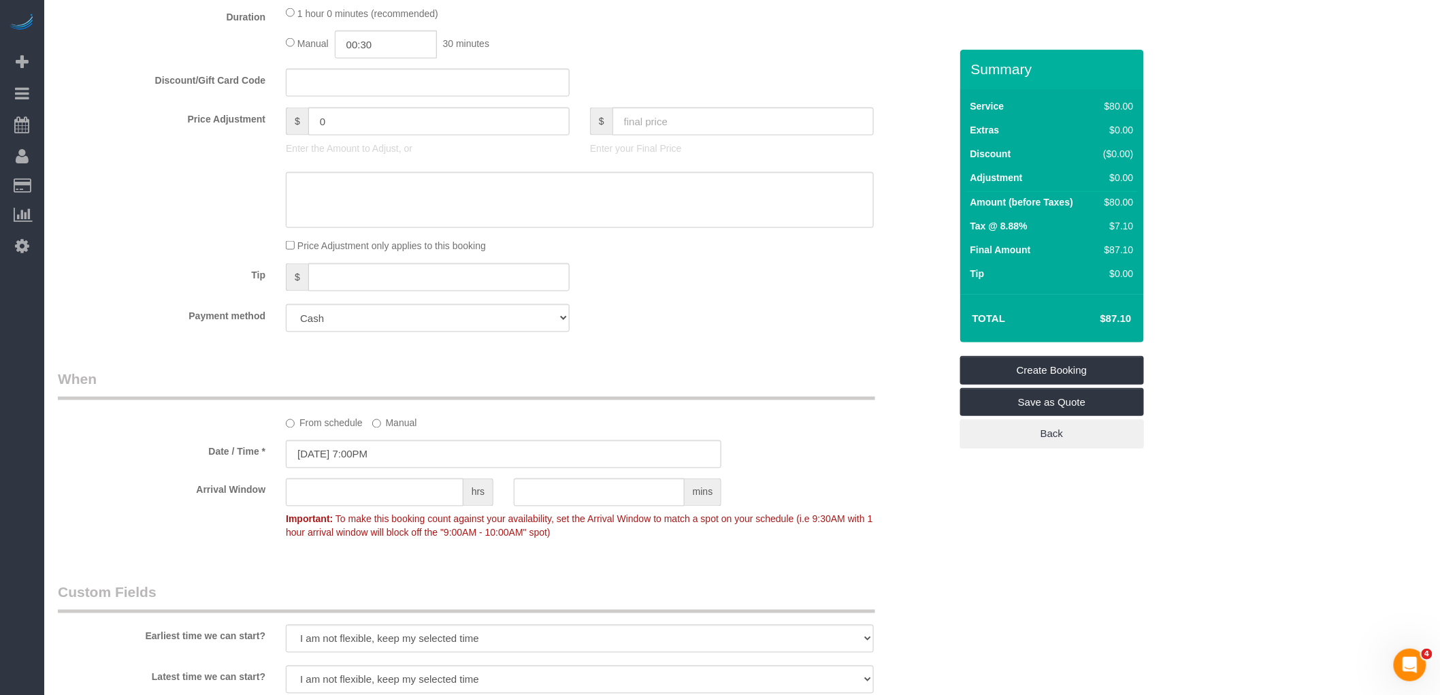
scroll to position [604, 0]
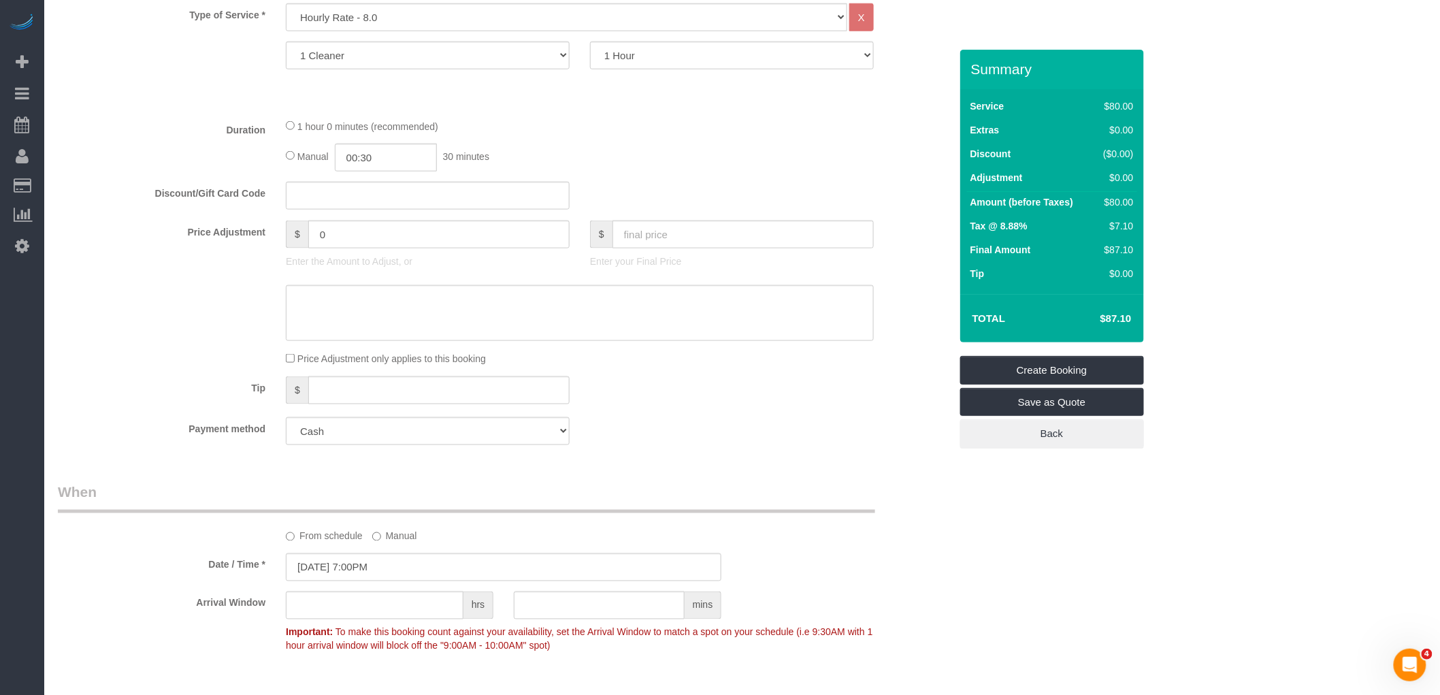
type textarea "Discard packets of ranch and other items."
drag, startPoint x: 348, startPoint y: 232, endPoint x: 178, endPoint y: 251, distance: 171.2
click at [179, 251] on div "Price Adjustment $ 0 Enter the Amount to Adjust, or $ Enter your Final Price" at bounding box center [504, 248] width 913 height 54
type input "-80"
click at [1059, 369] on link "Create Booking" at bounding box center [1053, 370] width 184 height 29
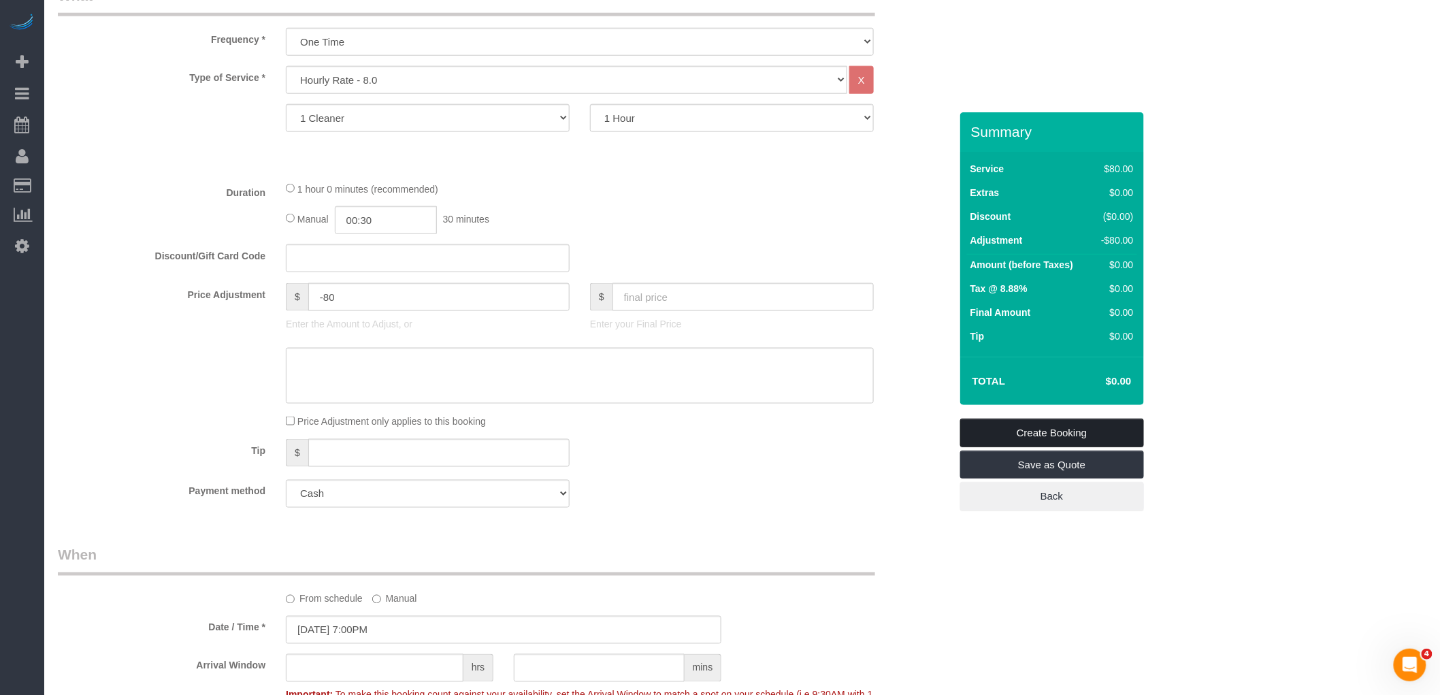
scroll to position [1366, 0]
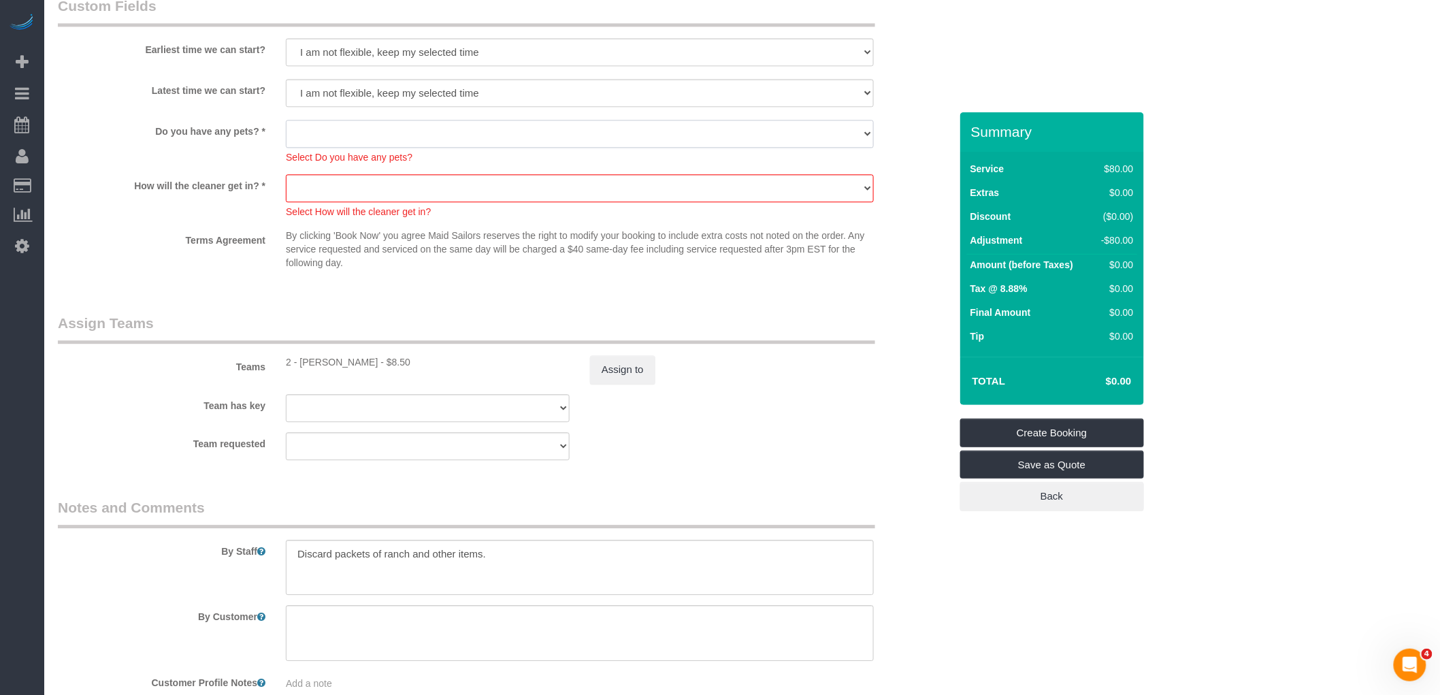
click at [470, 140] on select "Dog Cat None" at bounding box center [580, 134] width 588 height 28
select select "number:15"
click at [286, 123] on select "Dog Cat None" at bounding box center [580, 134] width 588 height 28
drag, startPoint x: 474, startPoint y: 187, endPoint x: 475, endPoint y: 205, distance: 17.7
click at [474, 187] on select "We'll let you in. Doorman/Front Desk has the key. Other (Provide details)" at bounding box center [580, 188] width 588 height 28
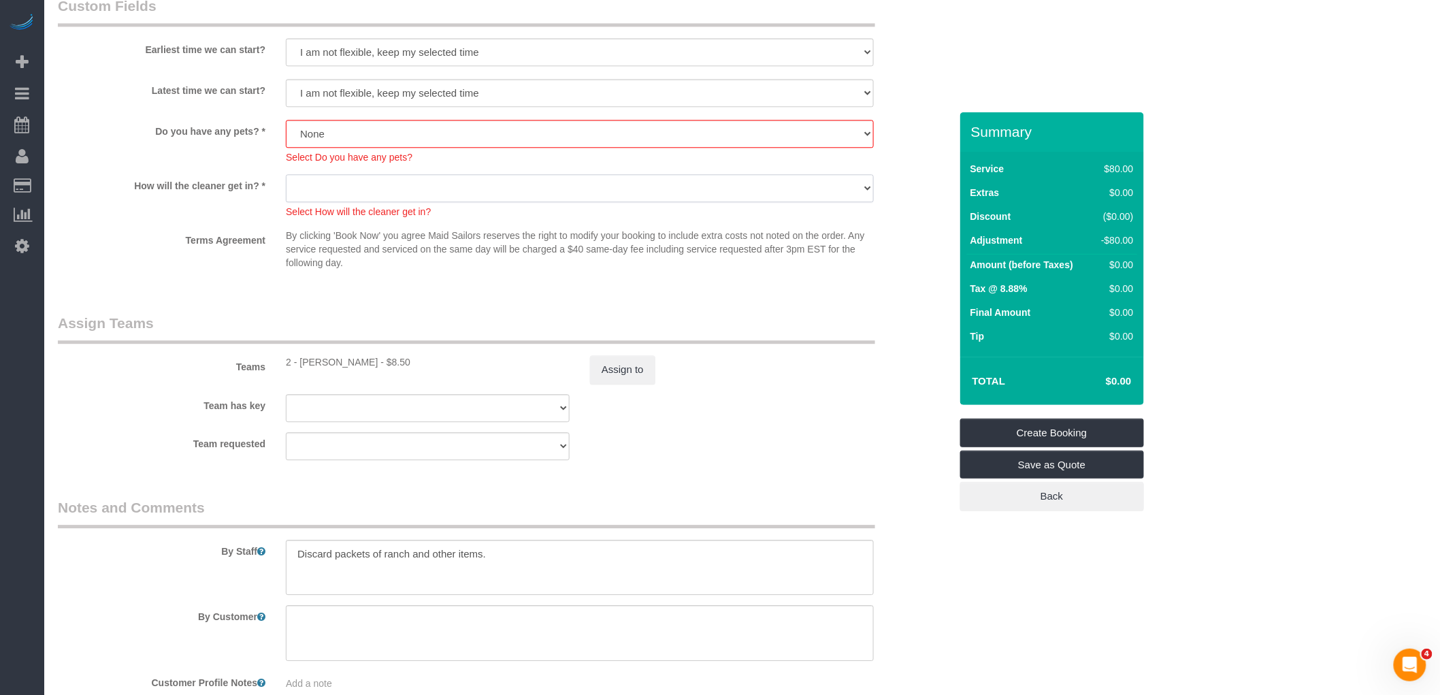
select select "number:5"
click at [286, 178] on select "We'll let you in. Doorman/Front Desk has the key. Other (Provide details)" at bounding box center [580, 188] width 588 height 28
click at [1085, 433] on link "Create Booking" at bounding box center [1053, 433] width 184 height 29
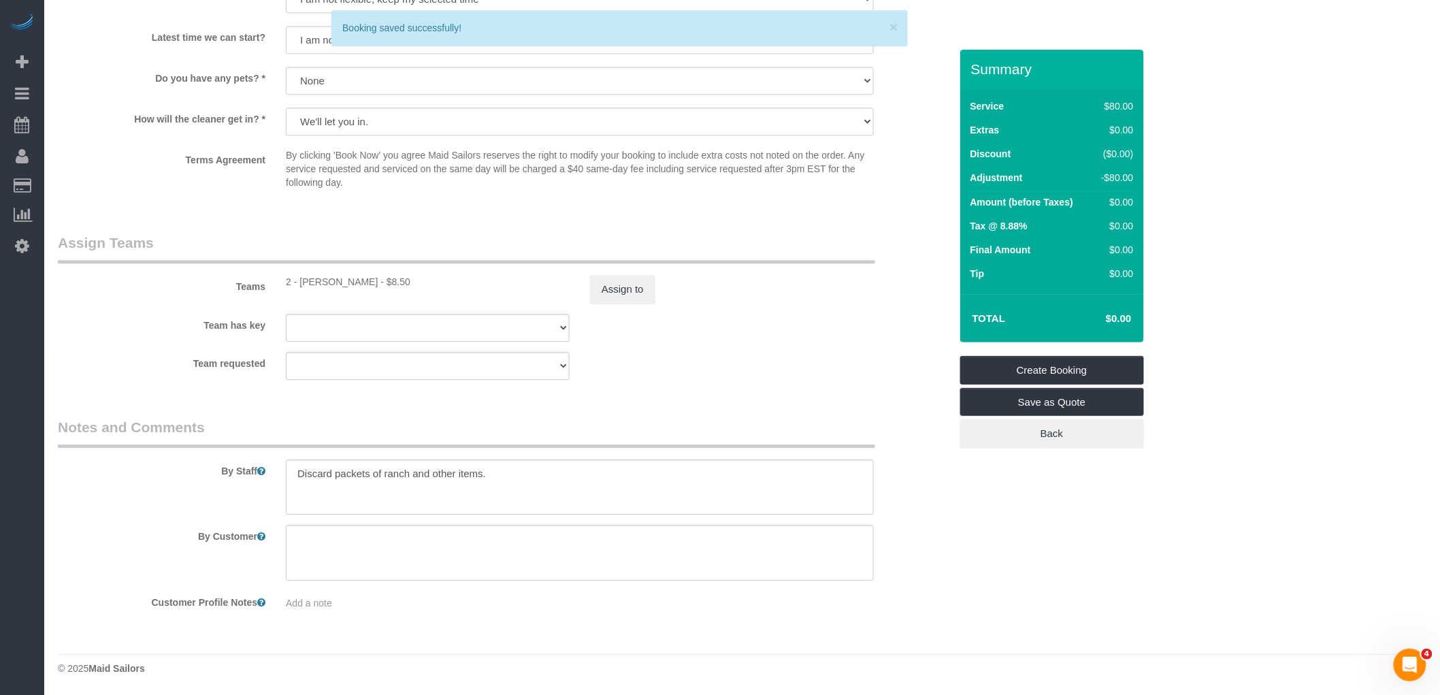
scroll to position [1304, 0]
